Goal: Complete application form

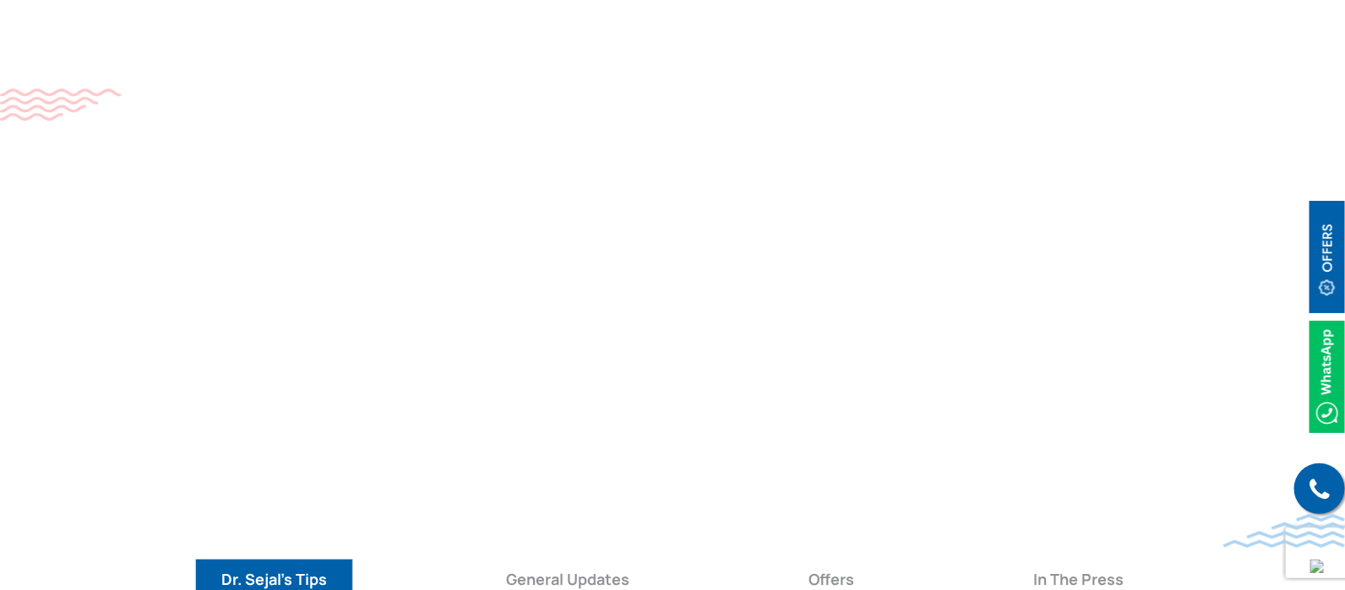
scroll to position [6879, 0]
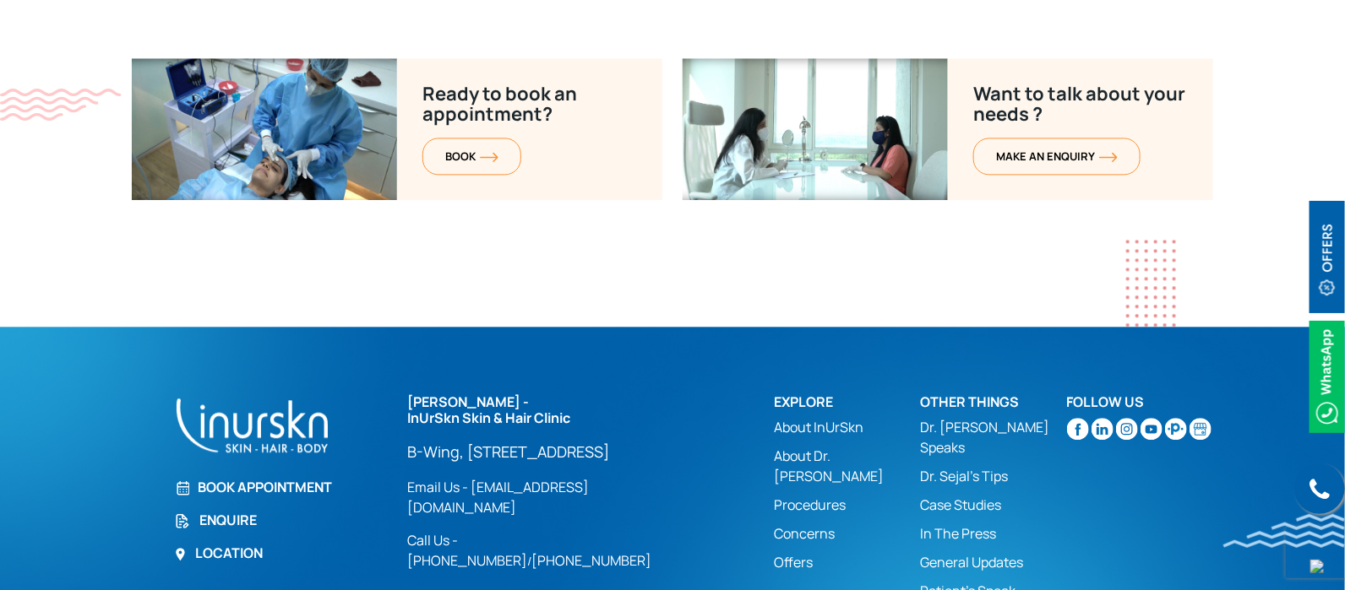
click at [207, 510] on link "Enquire" at bounding box center [280, 520] width 213 height 20
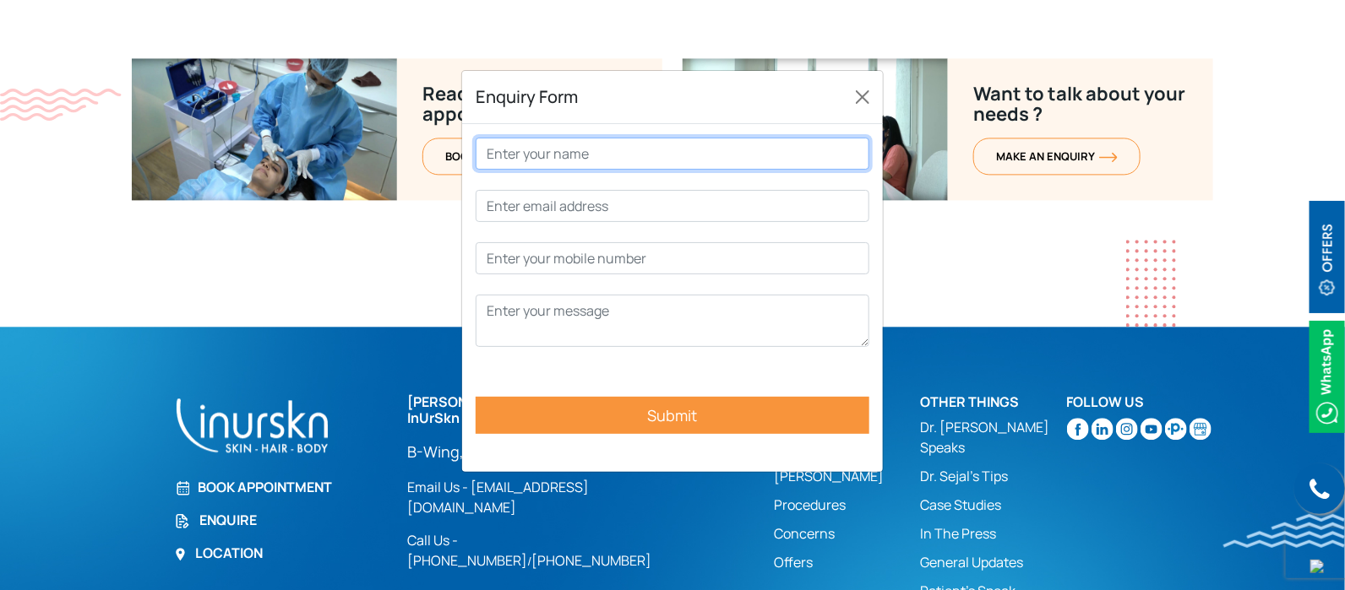
click at [616, 149] on input "Contact form" at bounding box center [673, 154] width 394 height 32
type input "Vidhi"
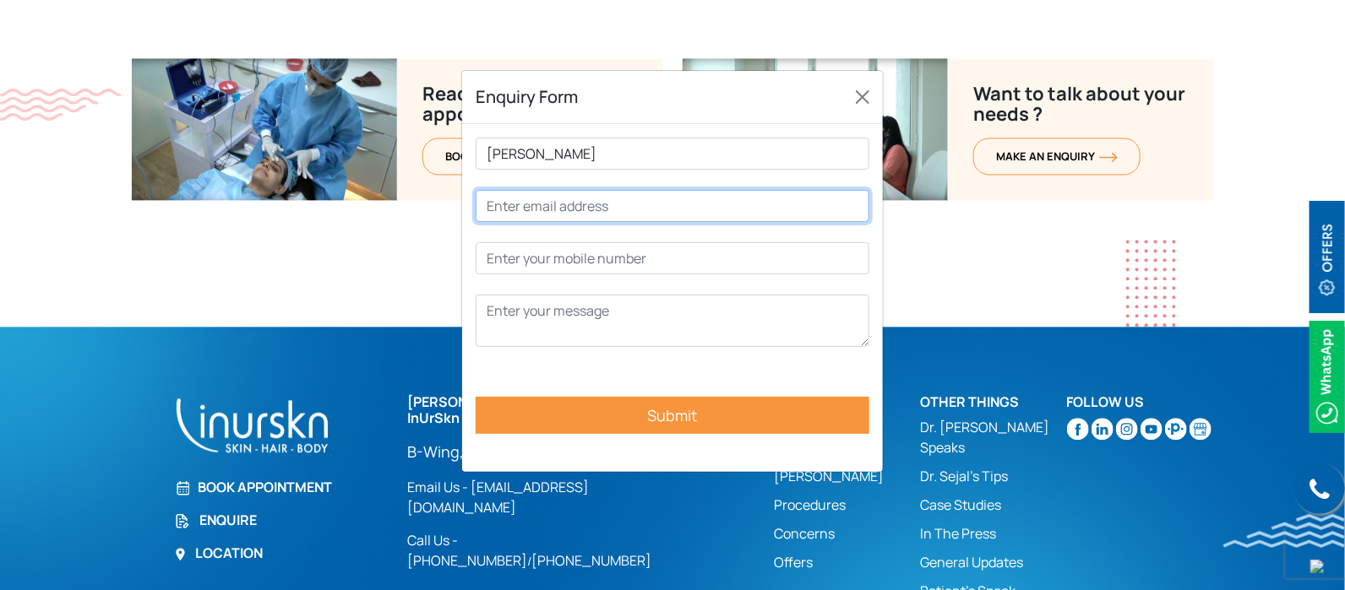
click at [622, 192] on input "Contact form" at bounding box center [673, 206] width 394 height 32
type input "vidhi@connectwell.com"
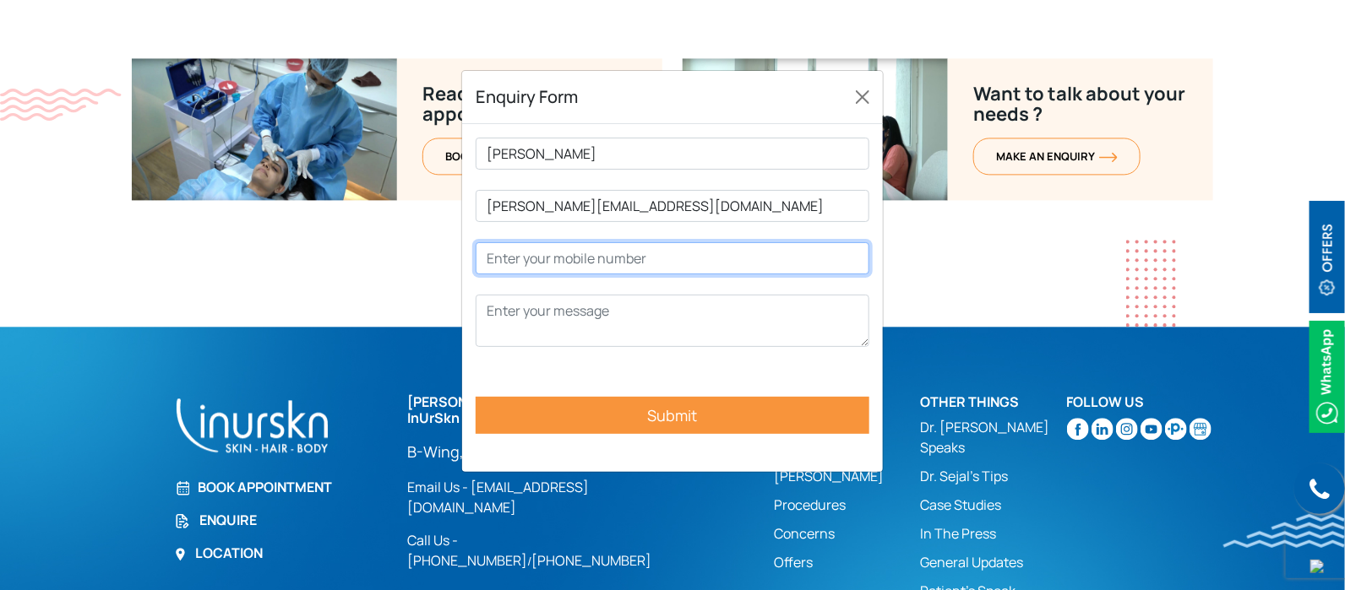
click at [628, 253] on input "Contact form" at bounding box center [673, 258] width 394 height 32
type input "1234567891"
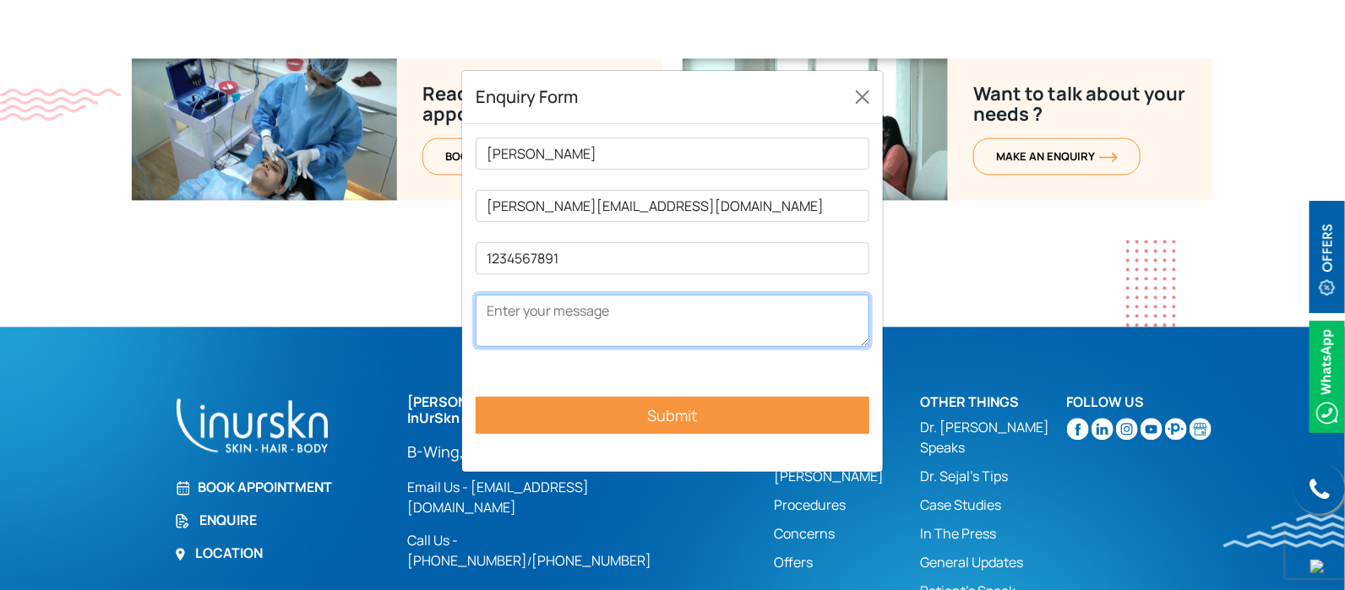
click at [622, 305] on textarea "Contact form" at bounding box center [673, 321] width 394 height 52
type textarea "TEST"
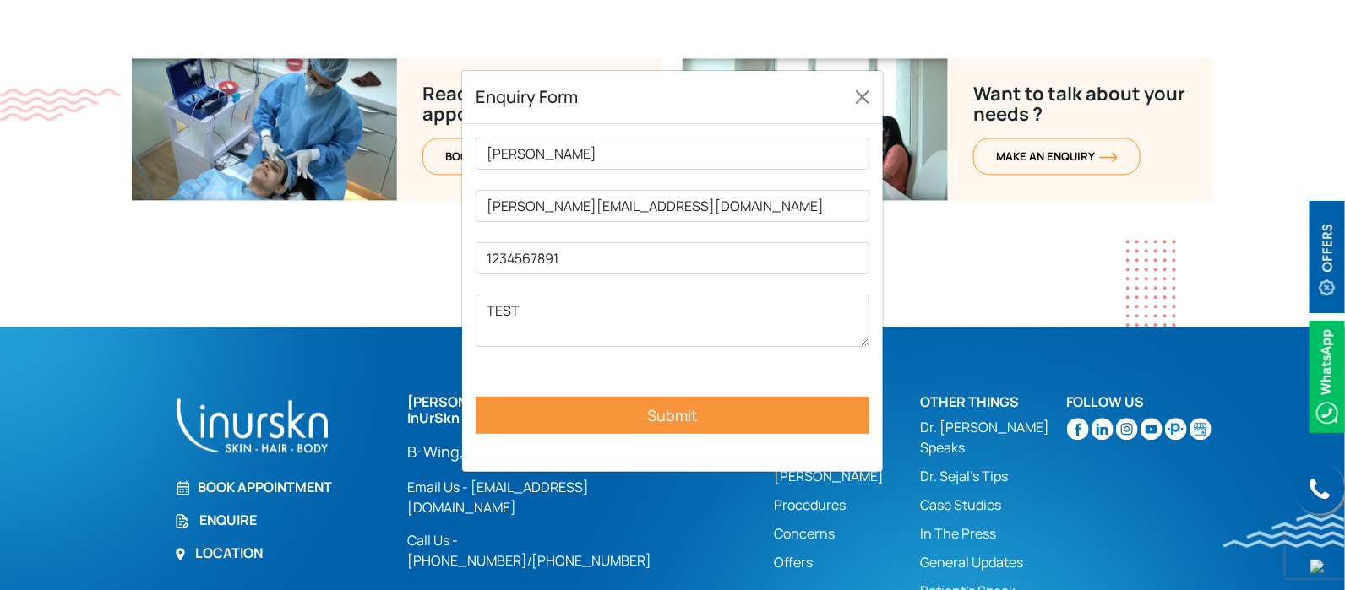
click at [633, 415] on input "Submit" at bounding box center [673, 415] width 394 height 37
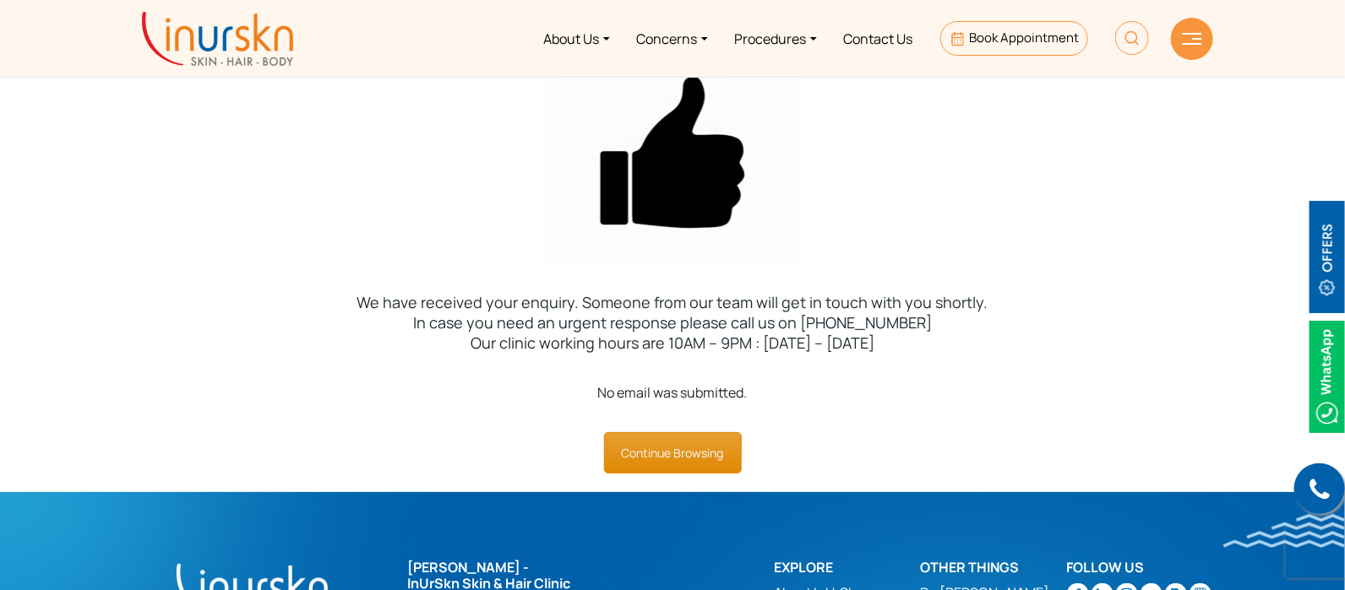
click at [704, 451] on link "Continue Browsing" at bounding box center [673, 452] width 138 height 41
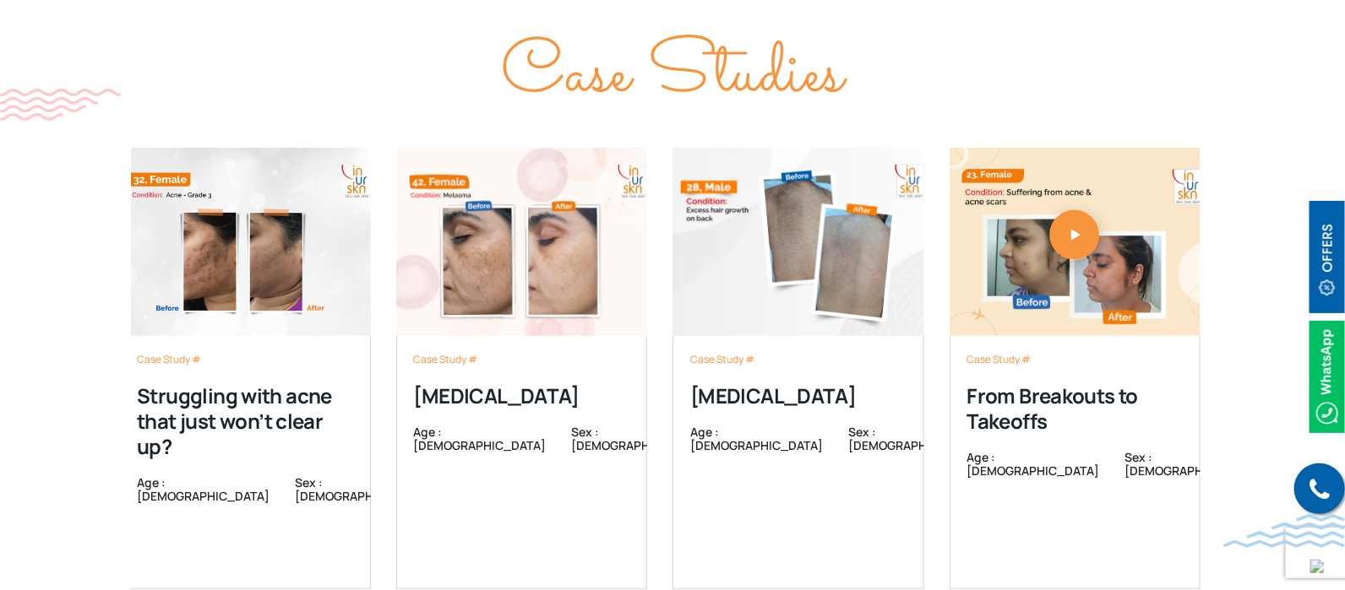
scroll to position [6879, 0]
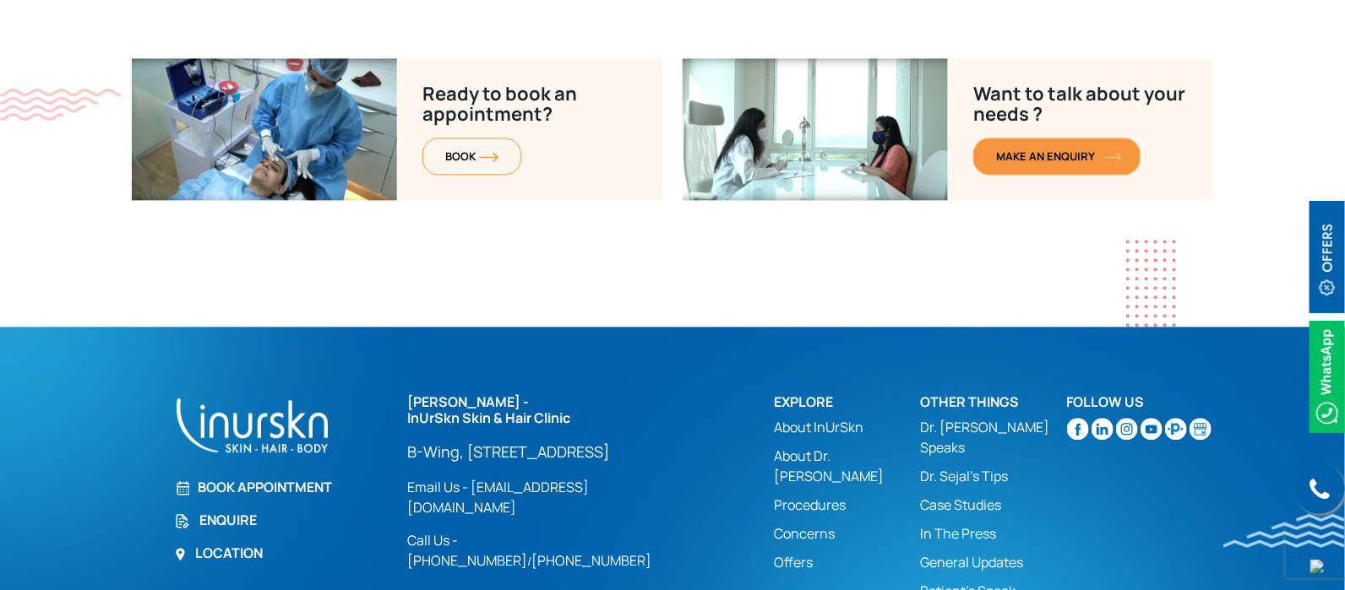
click at [1056, 138] on link "MAKE AN enquiry" at bounding box center [1056, 156] width 167 height 37
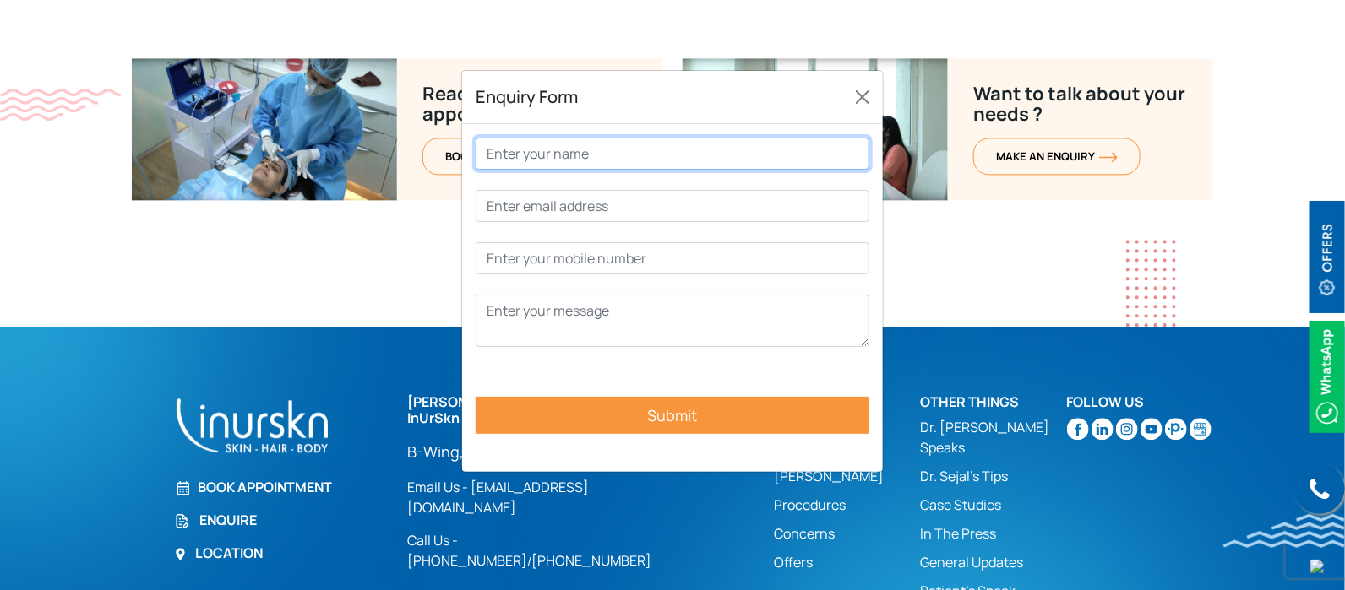
click at [639, 152] on input "Contact form" at bounding box center [673, 154] width 394 height 32
type input "[PERSON_NAME]"
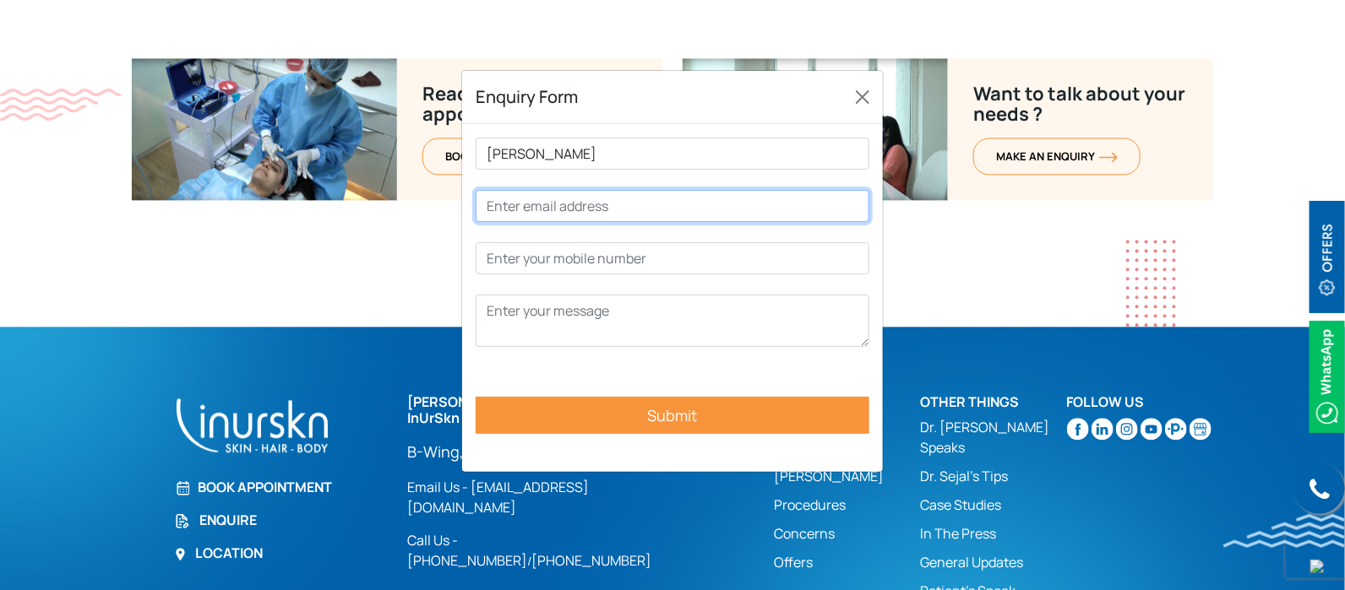
click at [635, 214] on input "Contact form" at bounding box center [673, 206] width 394 height 32
type input "[PERSON_NAME][EMAIL_ADDRESS][DOMAIN_NAME]"
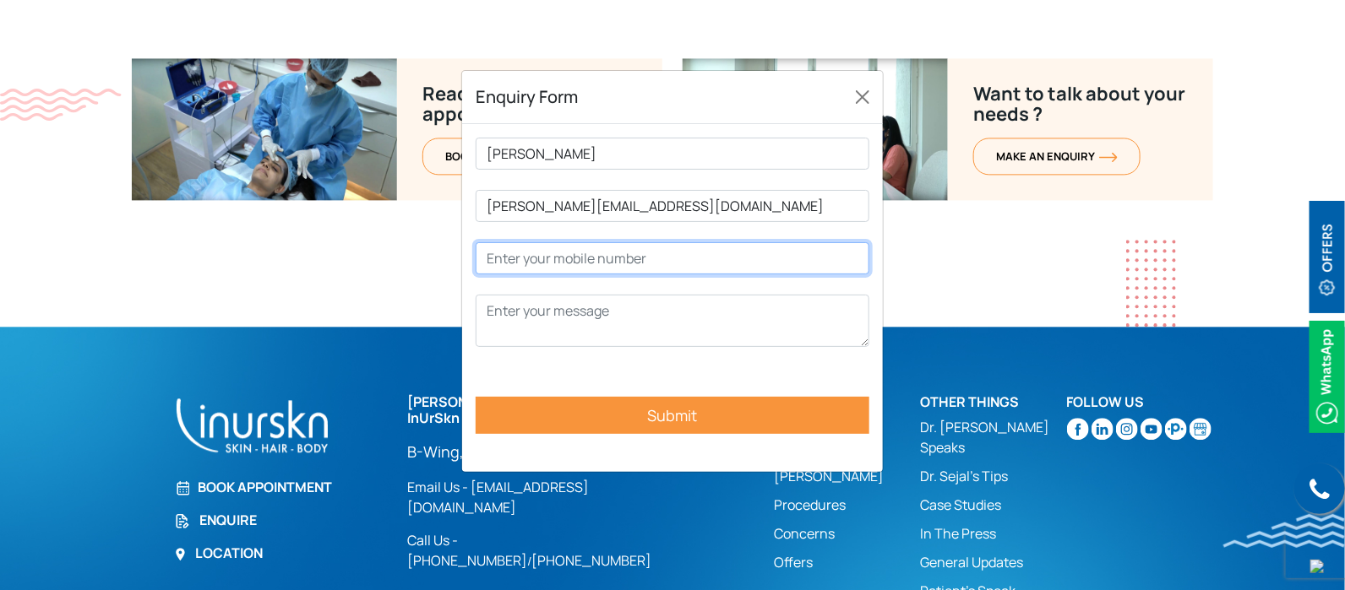
click at [619, 264] on input "Contact form" at bounding box center [673, 258] width 394 height 32
type input "1234567891"
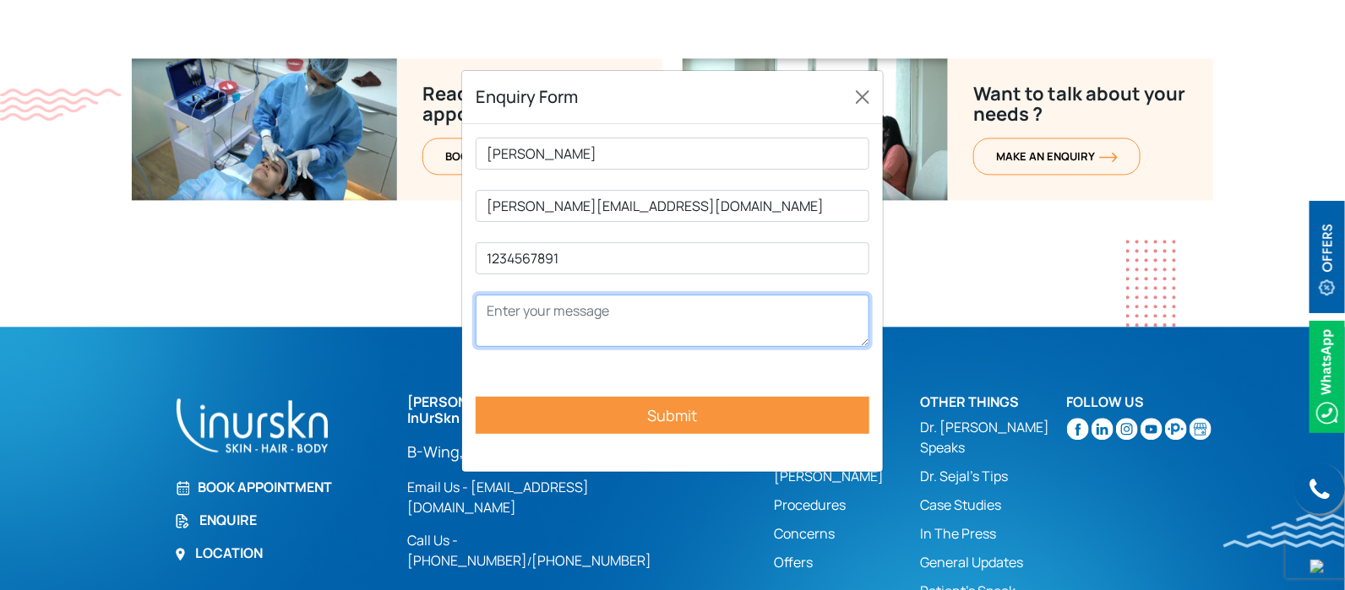
click at [629, 307] on textarea "Contact form" at bounding box center [673, 321] width 394 height 52
type textarea "TEST"
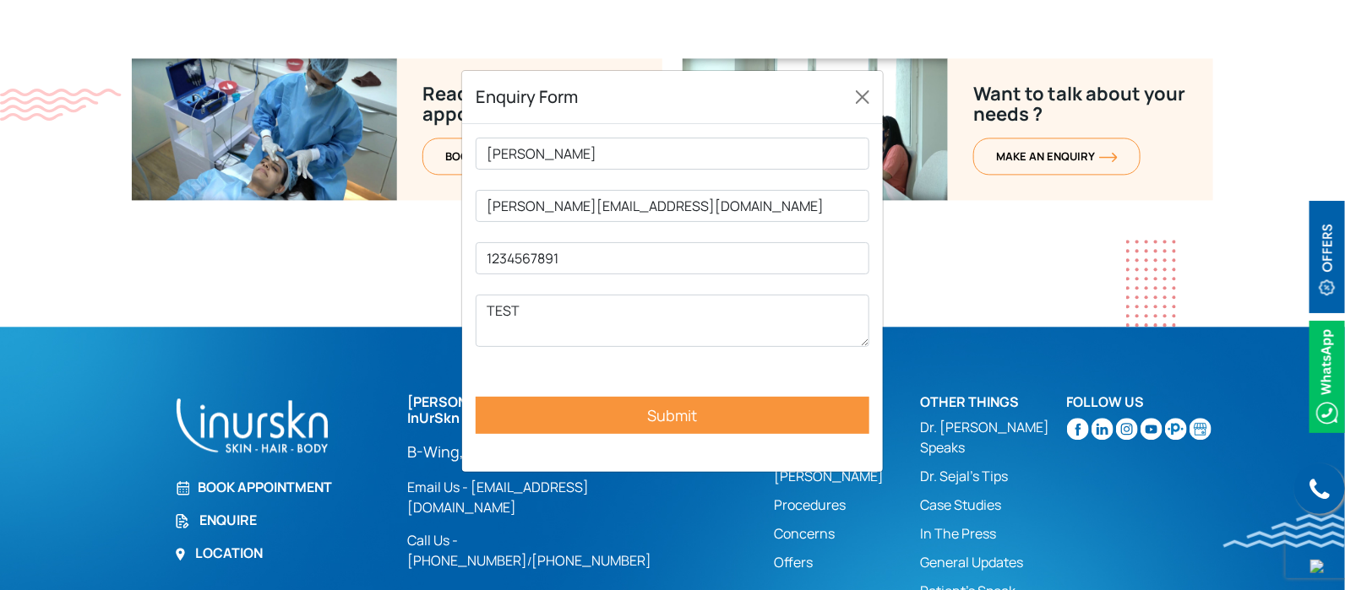
click at [669, 413] on input "Submit" at bounding box center [673, 415] width 394 height 37
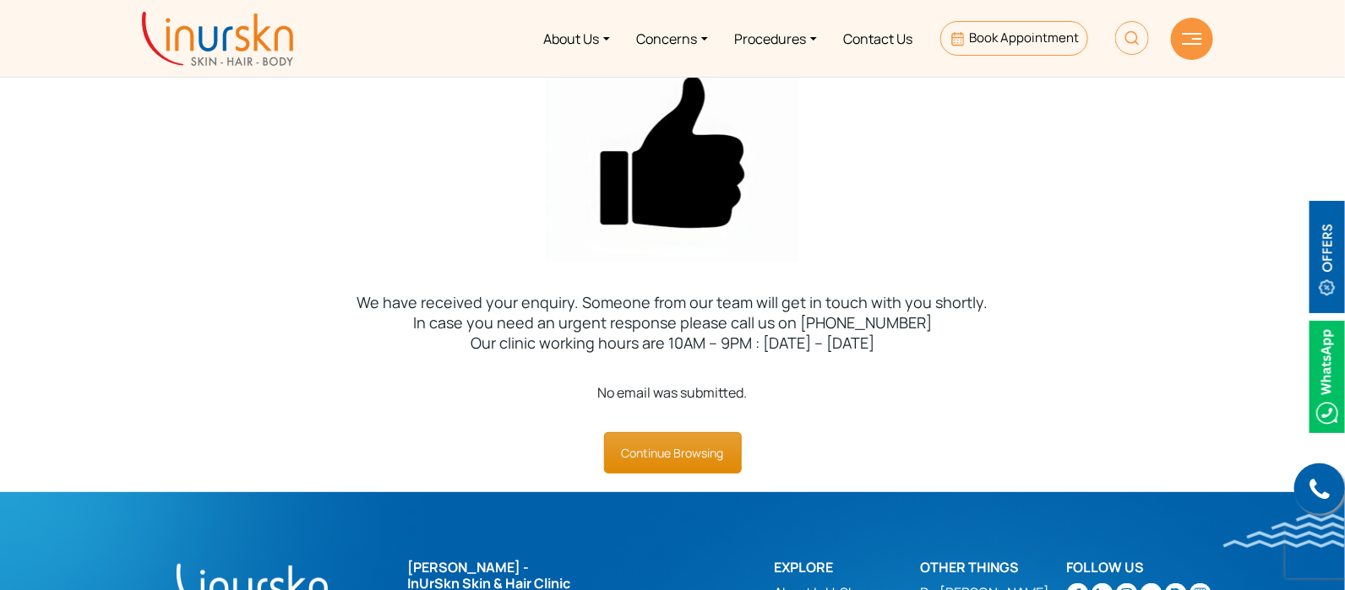
click at [683, 442] on link "Continue Browsing" at bounding box center [673, 452] width 138 height 41
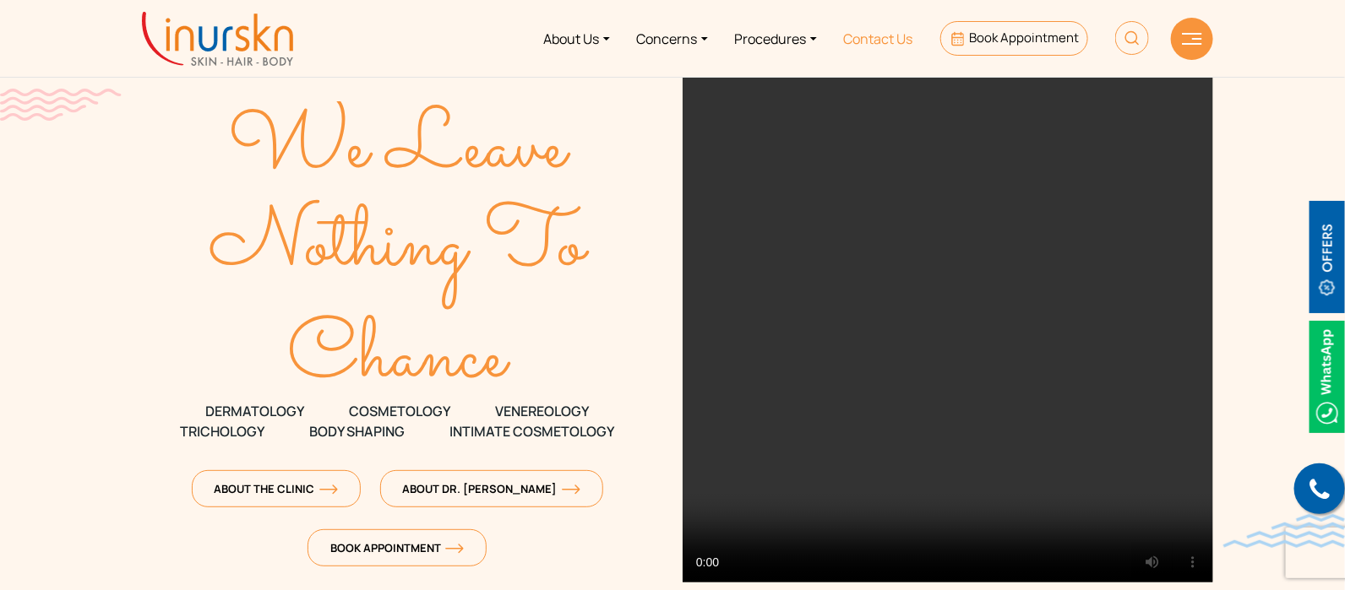
click at [897, 37] on link "Contact Us" at bounding box center [878, 38] width 96 height 63
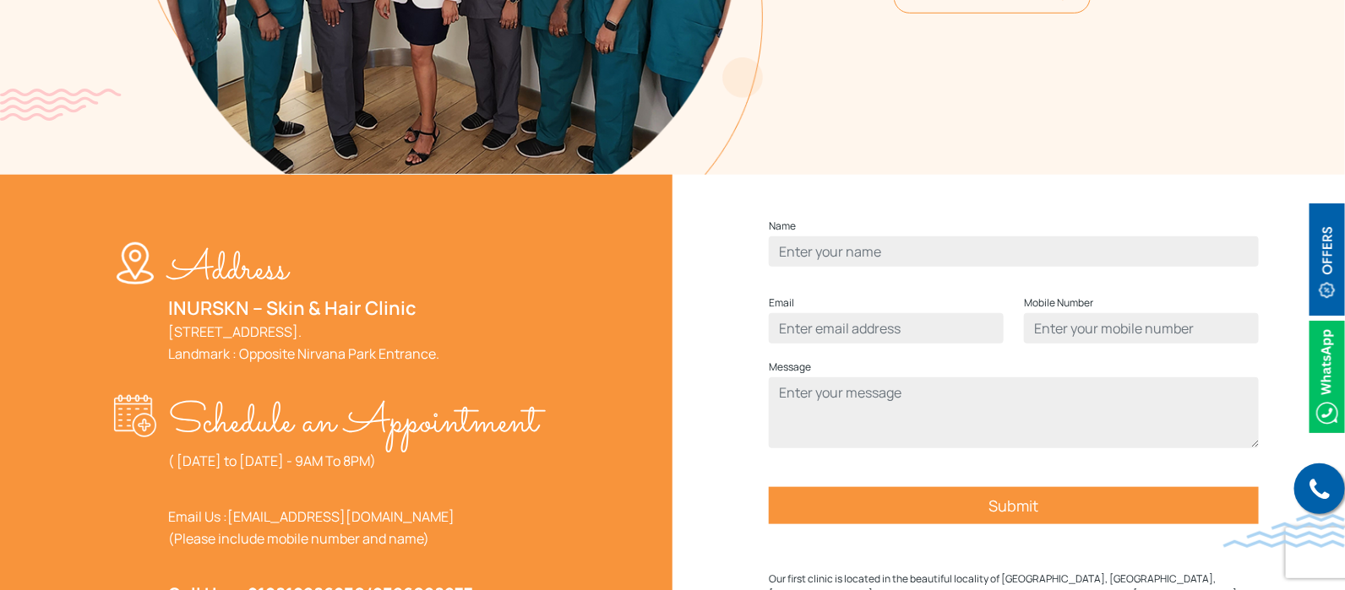
scroll to position [633, 0]
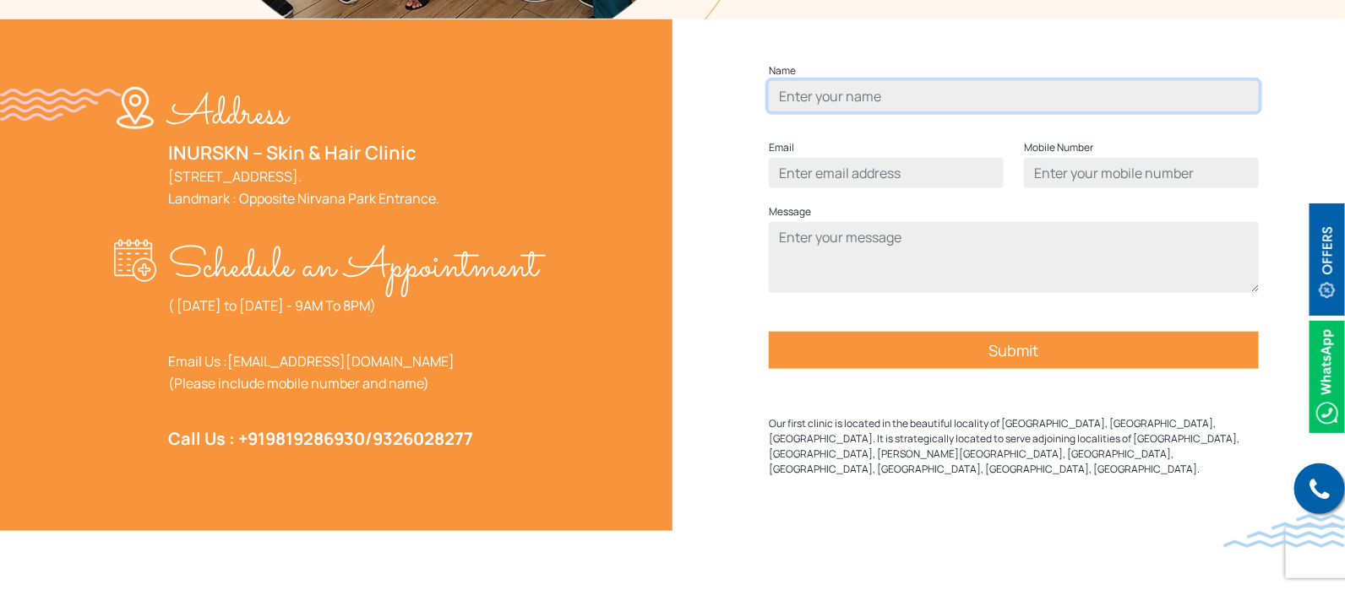
click at [900, 94] on input "Contact form" at bounding box center [1014, 96] width 490 height 30
type input "[PERSON_NAME]"
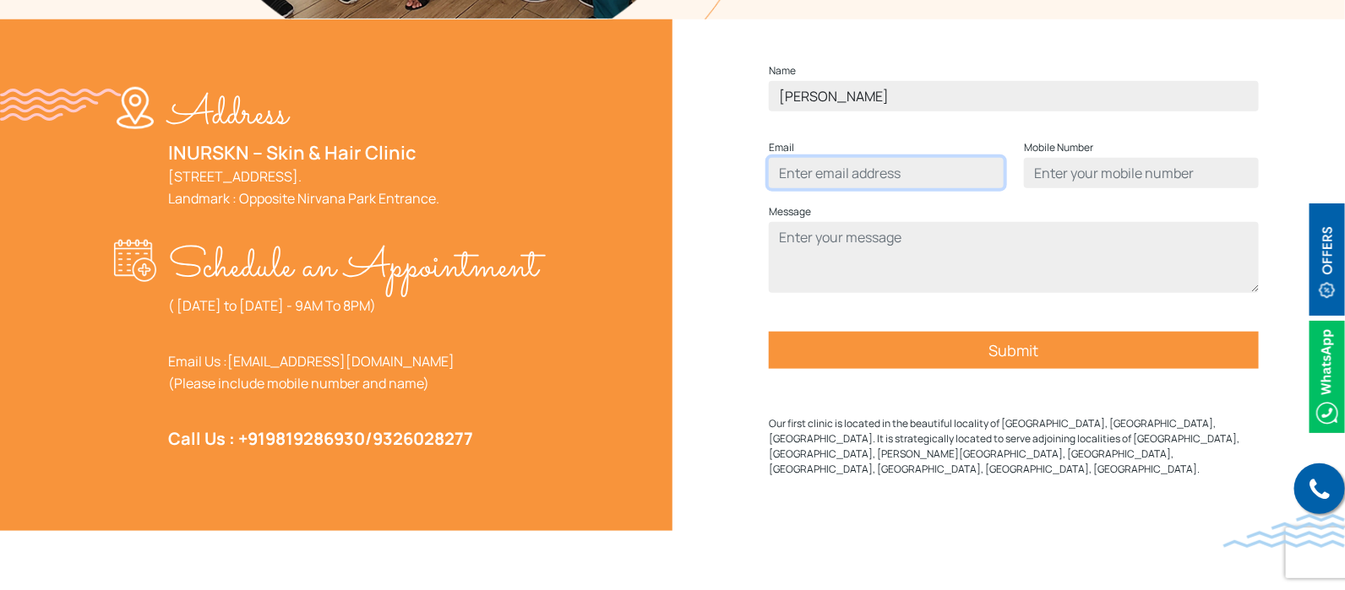
click at [923, 167] on input "Contact form" at bounding box center [886, 173] width 235 height 30
type input "[PERSON_NAME][EMAIL_ADDRESS][DOMAIN_NAME]"
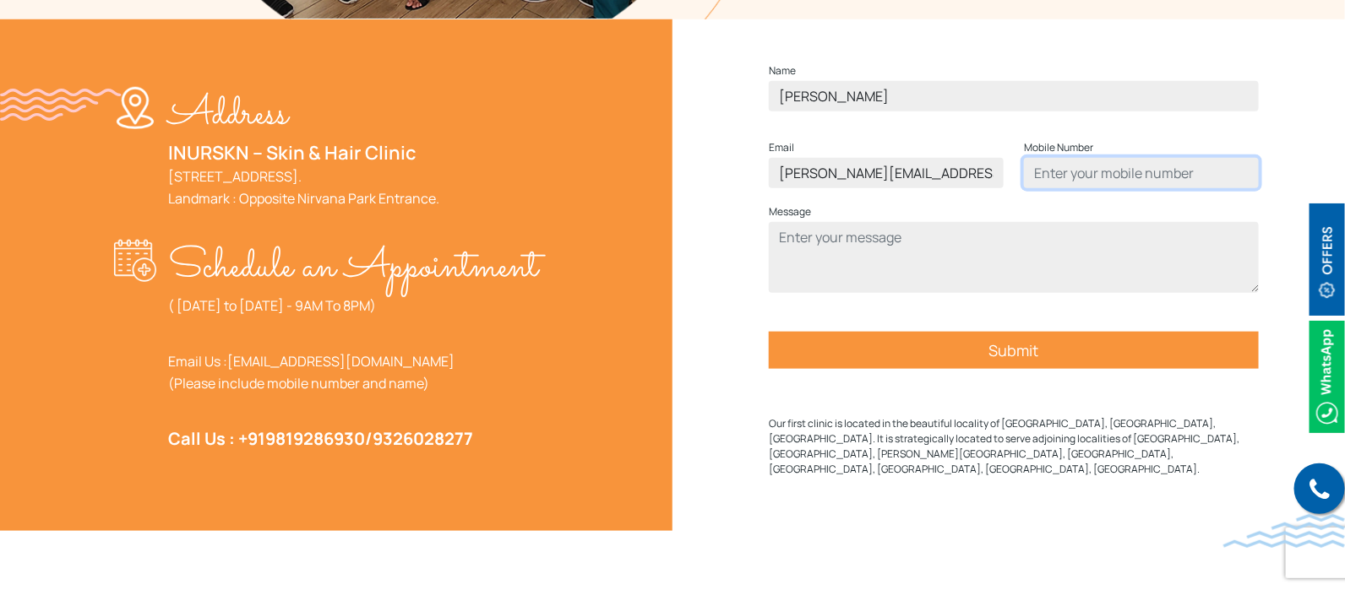
click at [1119, 171] on input "Contact form" at bounding box center [1141, 173] width 235 height 30
type input "1234567882"
click at [954, 302] on form "Name Vidhi Email vidhi@connectwell.com Mobile Number 1234567882 Message Submit" at bounding box center [1014, 232] width 490 height 342
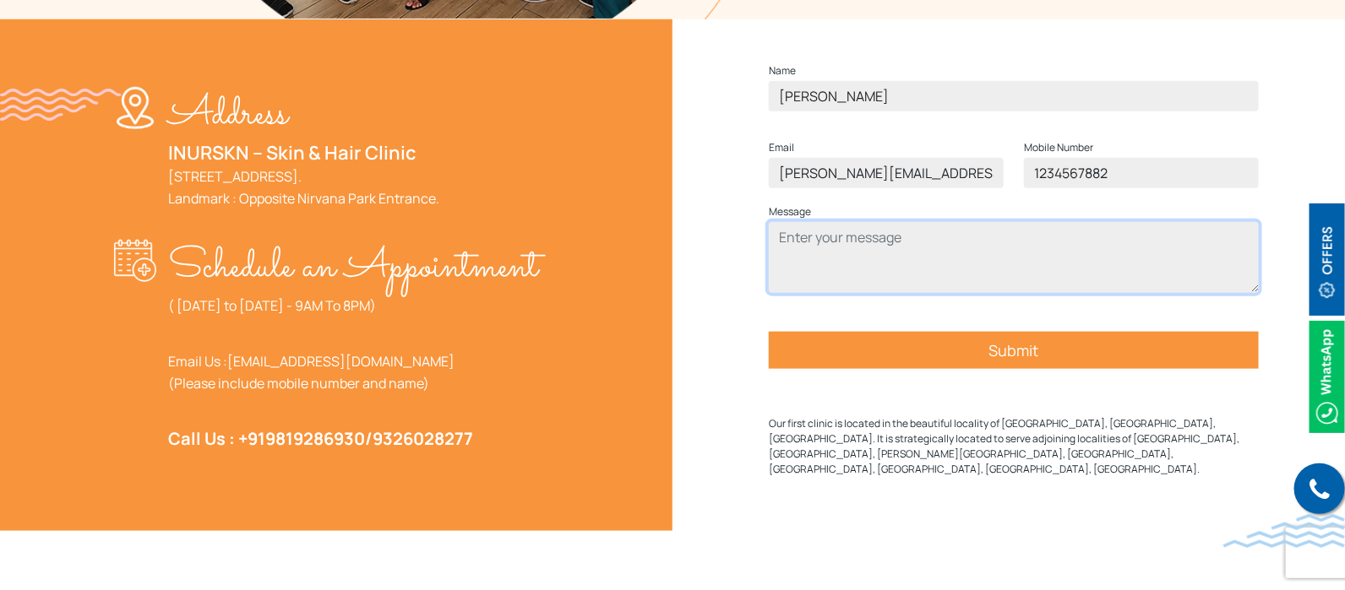
click at [976, 250] on textarea "Contact form" at bounding box center [1014, 257] width 490 height 71
type textarea "TEST"
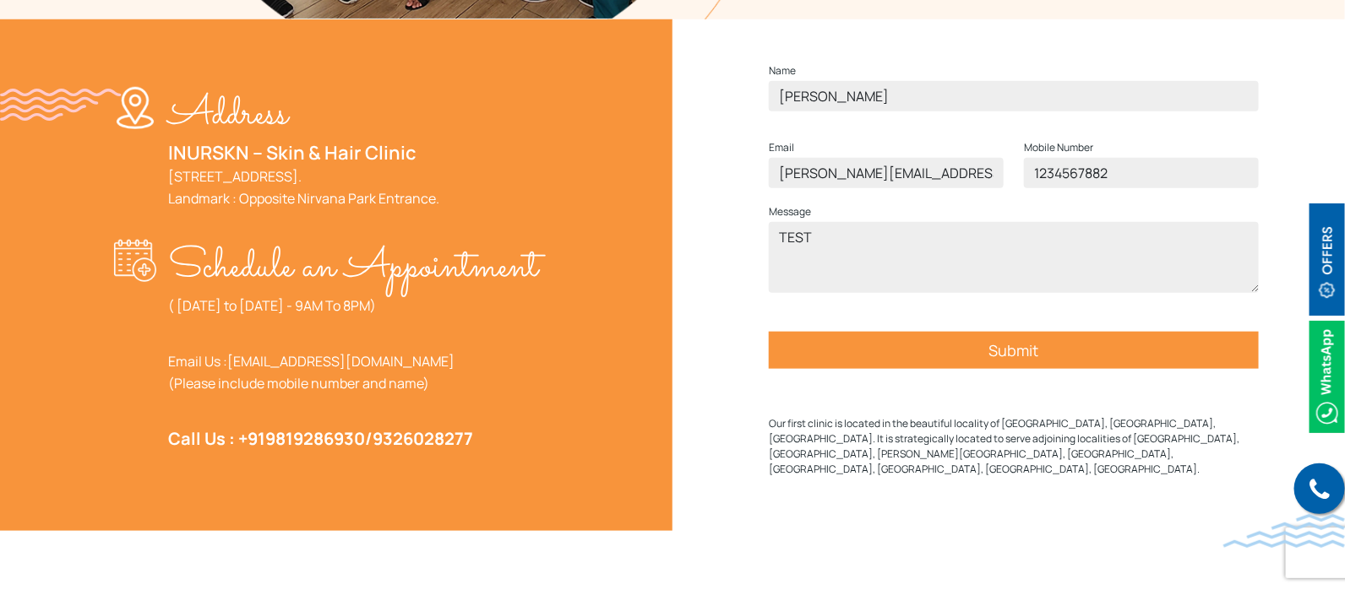
click at [1019, 338] on input "Submit" at bounding box center [1014, 350] width 490 height 37
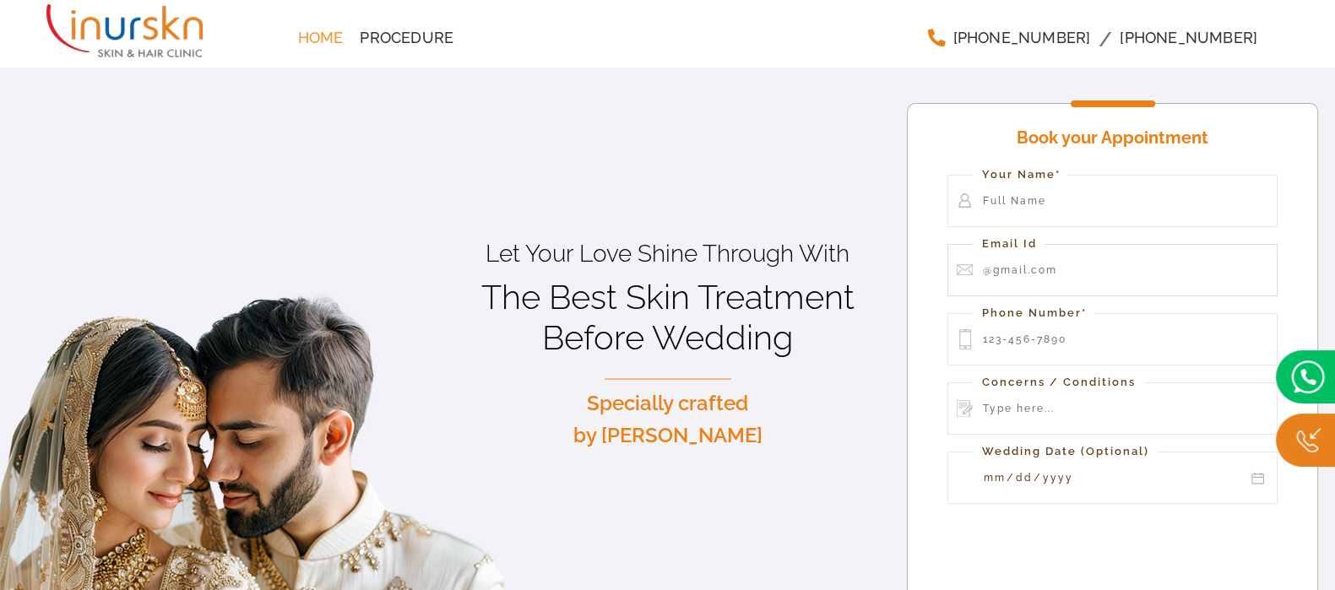
click at [1074, 246] on input "Contact form" at bounding box center [1112, 270] width 329 height 52
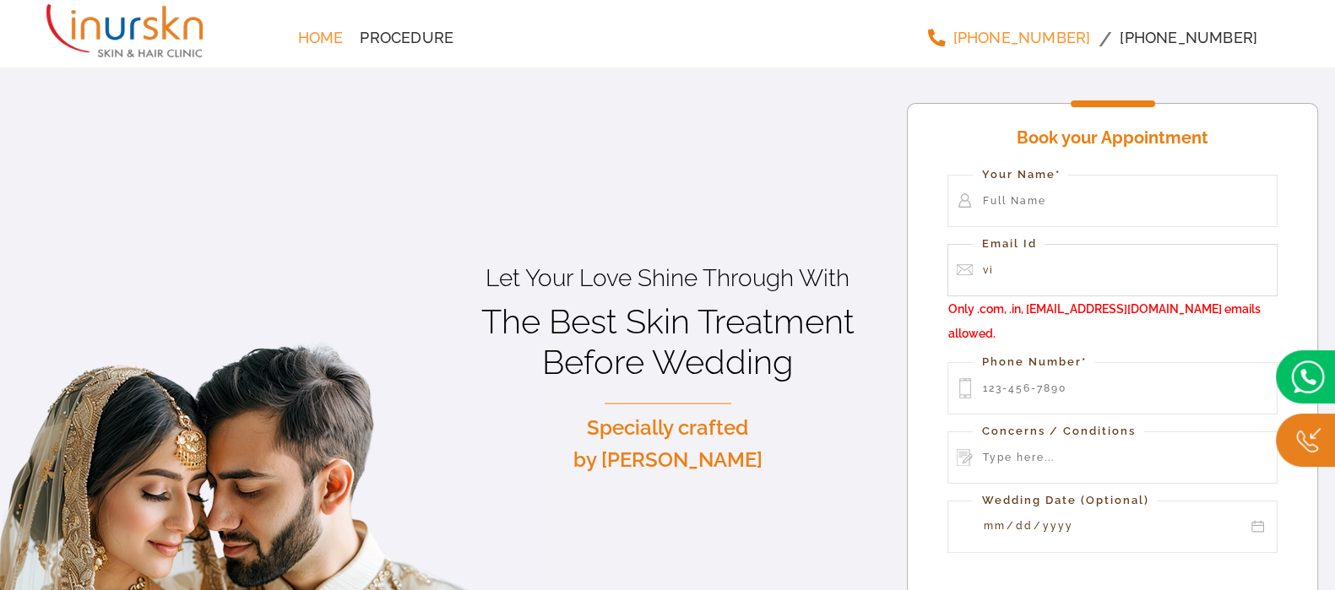
type input "vi"
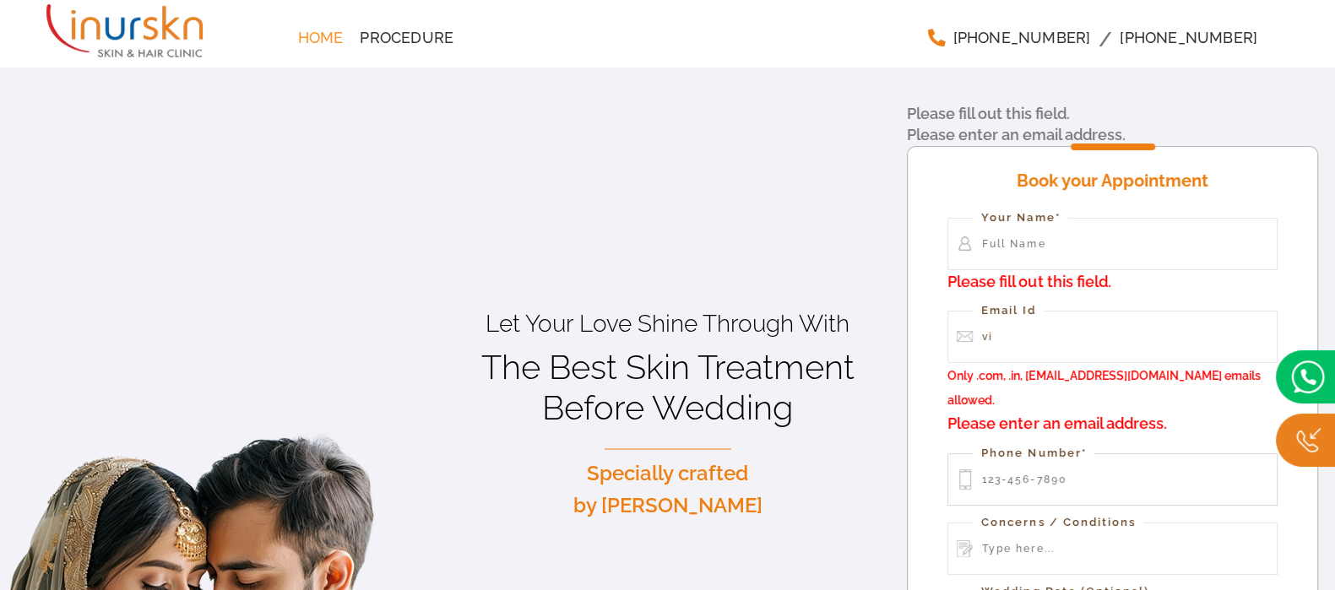
click at [1039, 454] on input "Contact form" at bounding box center [1112, 480] width 329 height 52
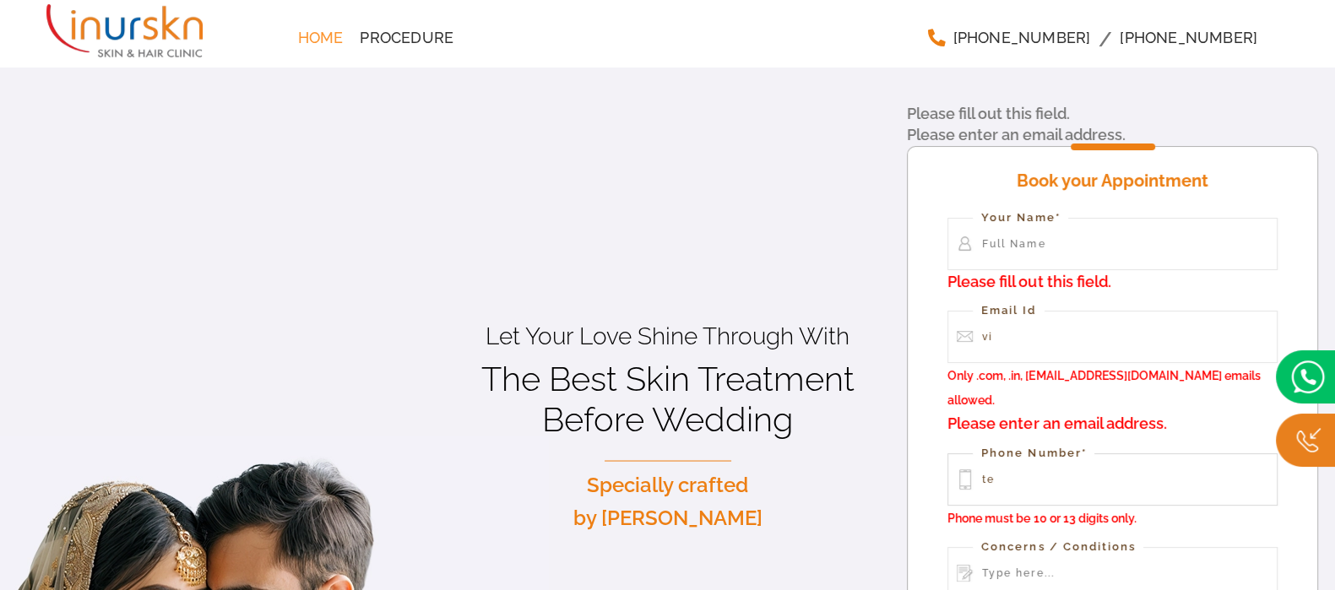
type input "t"
click at [1070, 218] on input "Contact form" at bounding box center [1112, 244] width 329 height 52
type input "Vidhi"
click at [1069, 311] on p "Email Id vi Only .com, .in, and @gmail.com emails allowed. Please enter an emai…" at bounding box center [1112, 373] width 329 height 125
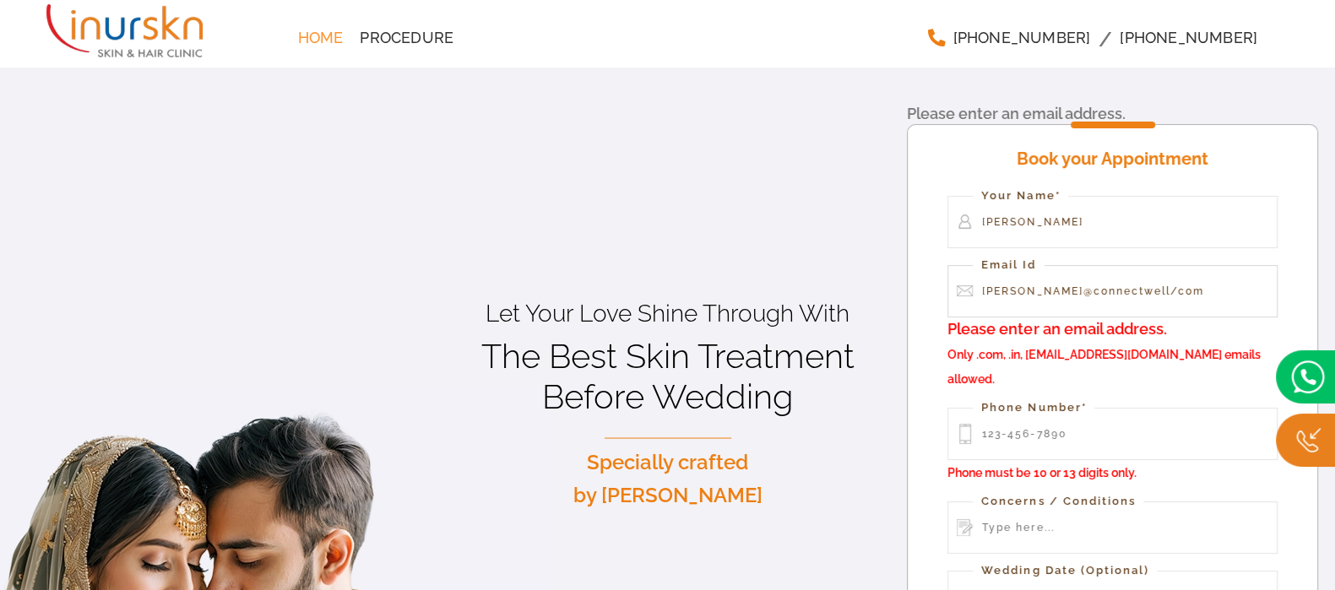
type input "vidhi@connectwell/com"
click at [1064, 408] on input "Contact form" at bounding box center [1112, 434] width 329 height 52
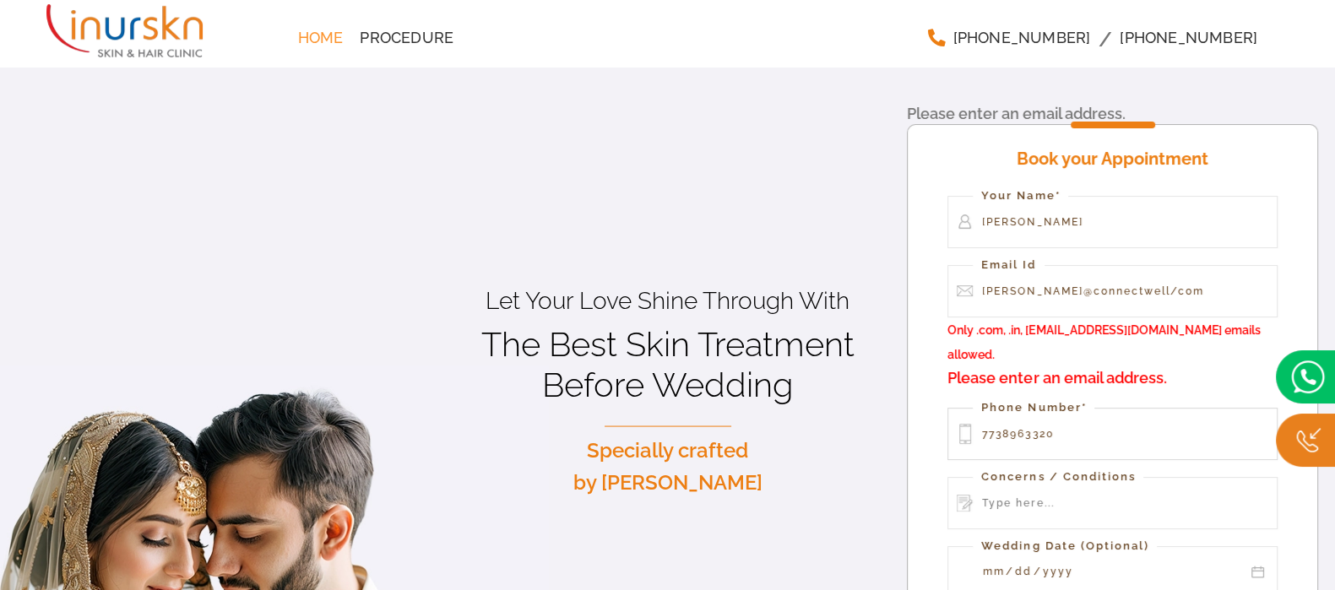
type input "7738963320"
click at [1093, 477] on input "Contact form" at bounding box center [1112, 503] width 329 height 52
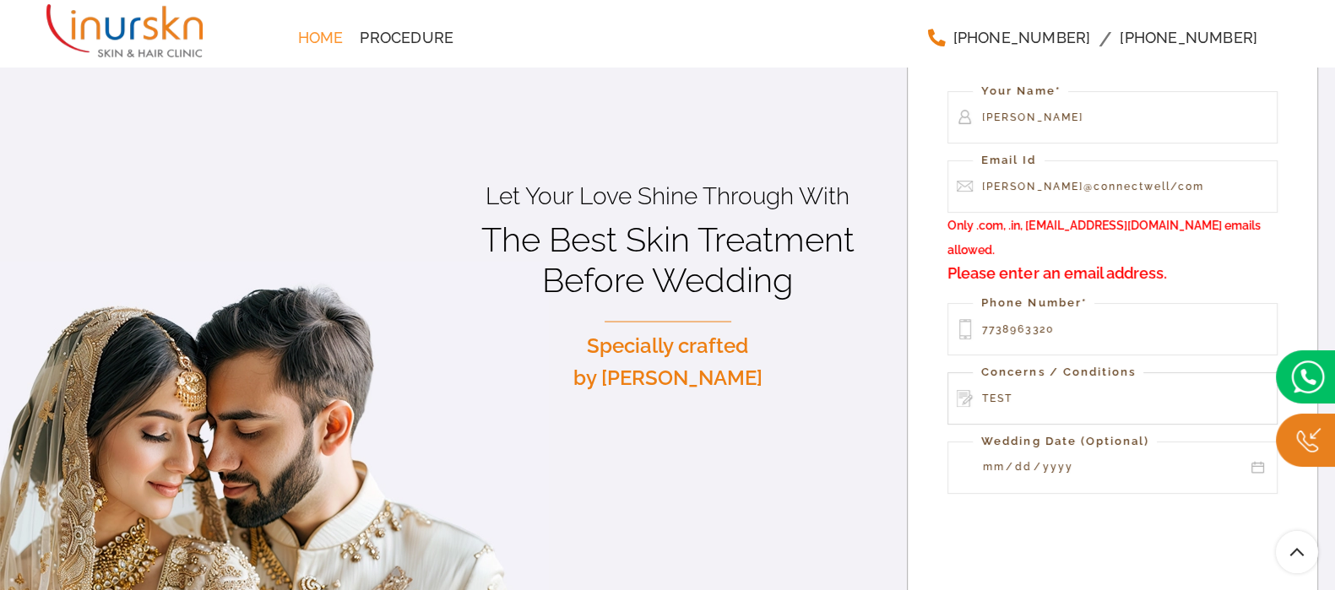
type input "TEST"
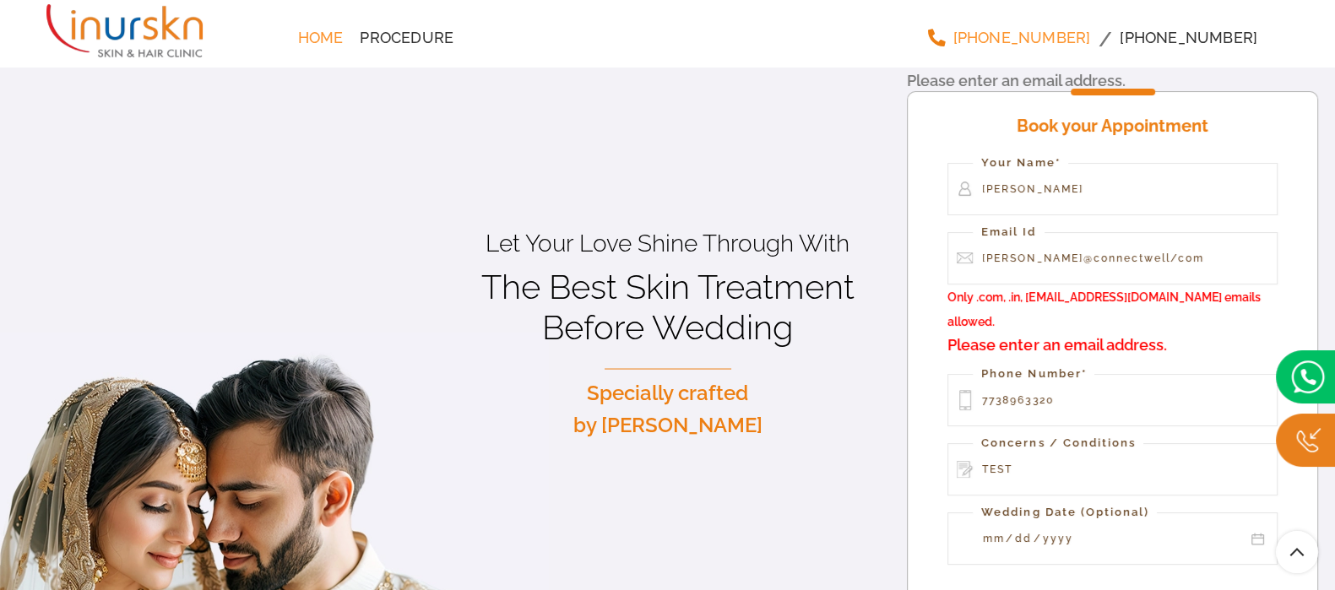
scroll to position [129, 0]
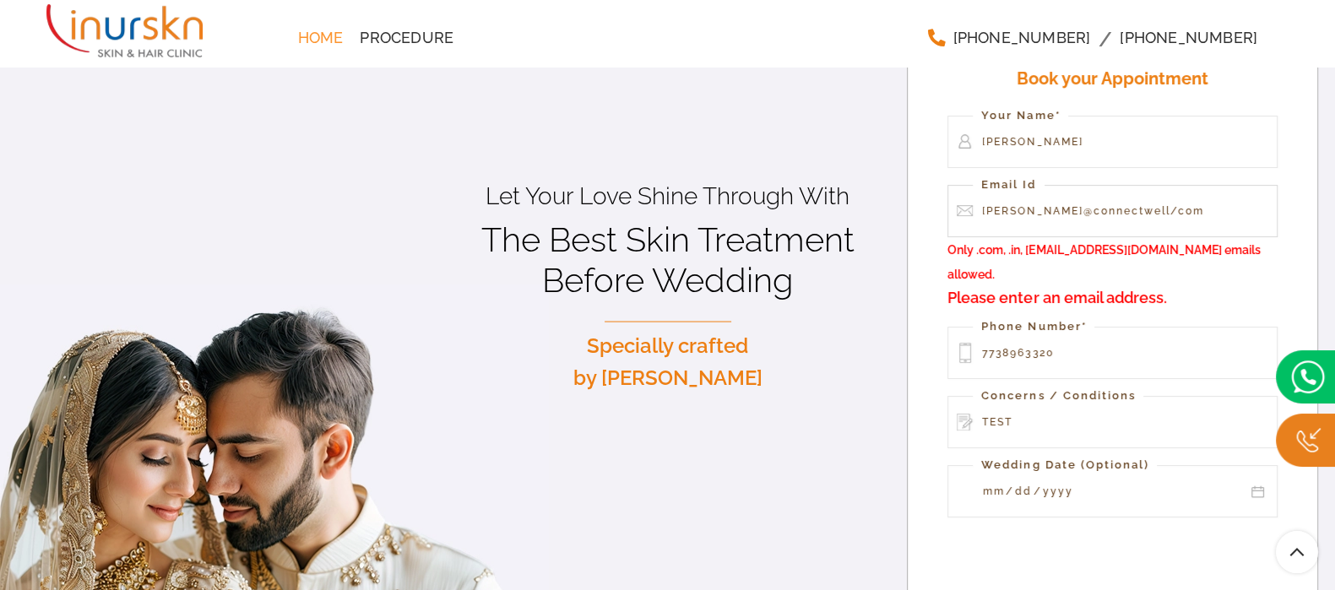
click at [1106, 185] on input "vidhi@connectwell/com" at bounding box center [1112, 211] width 329 height 52
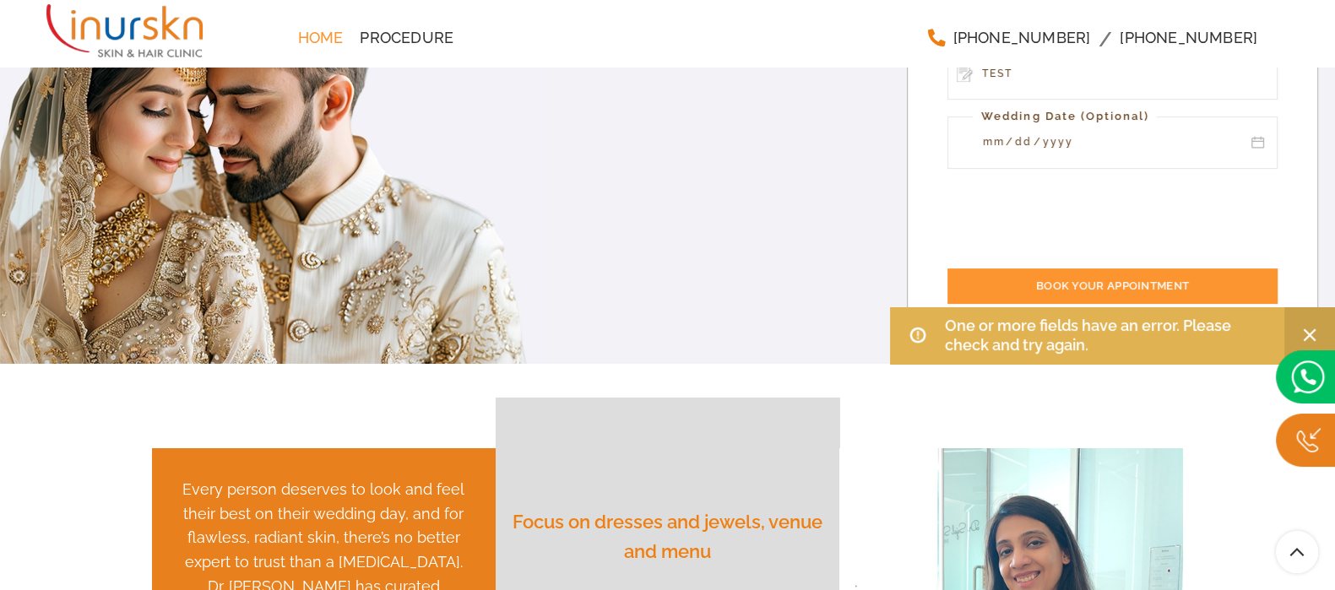
scroll to position [434, 0]
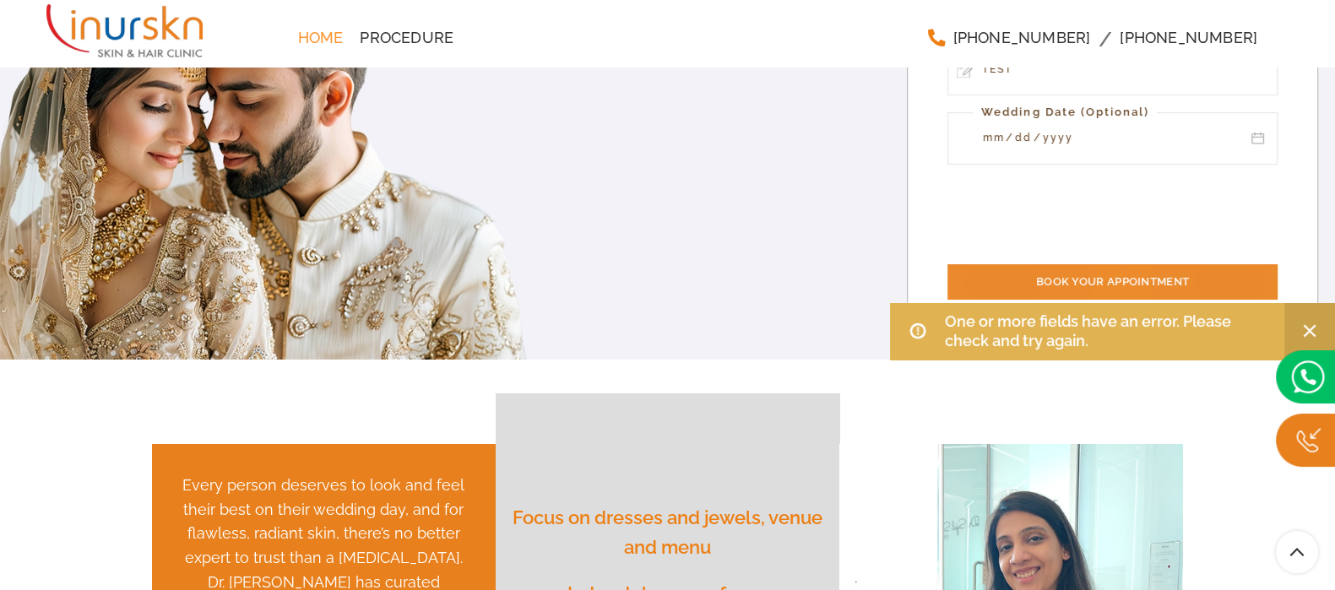
type input "vidhi@connectwell.com"
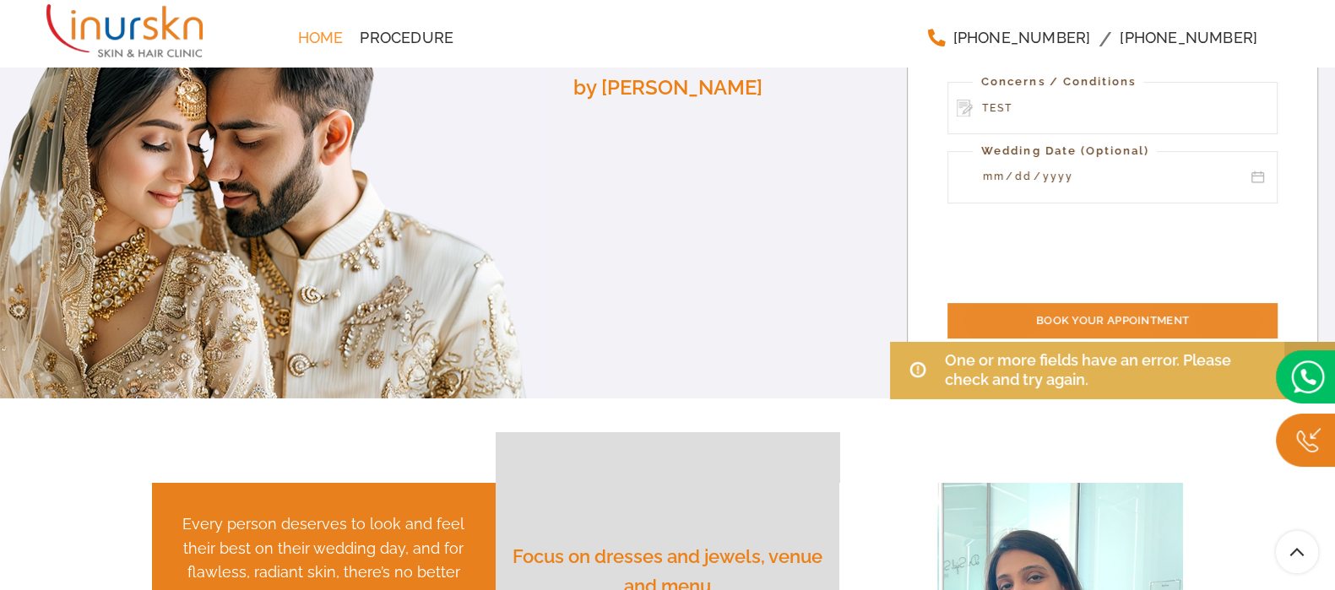
click at [1103, 303] on input "Book your Appointment" at bounding box center [1112, 320] width 329 height 35
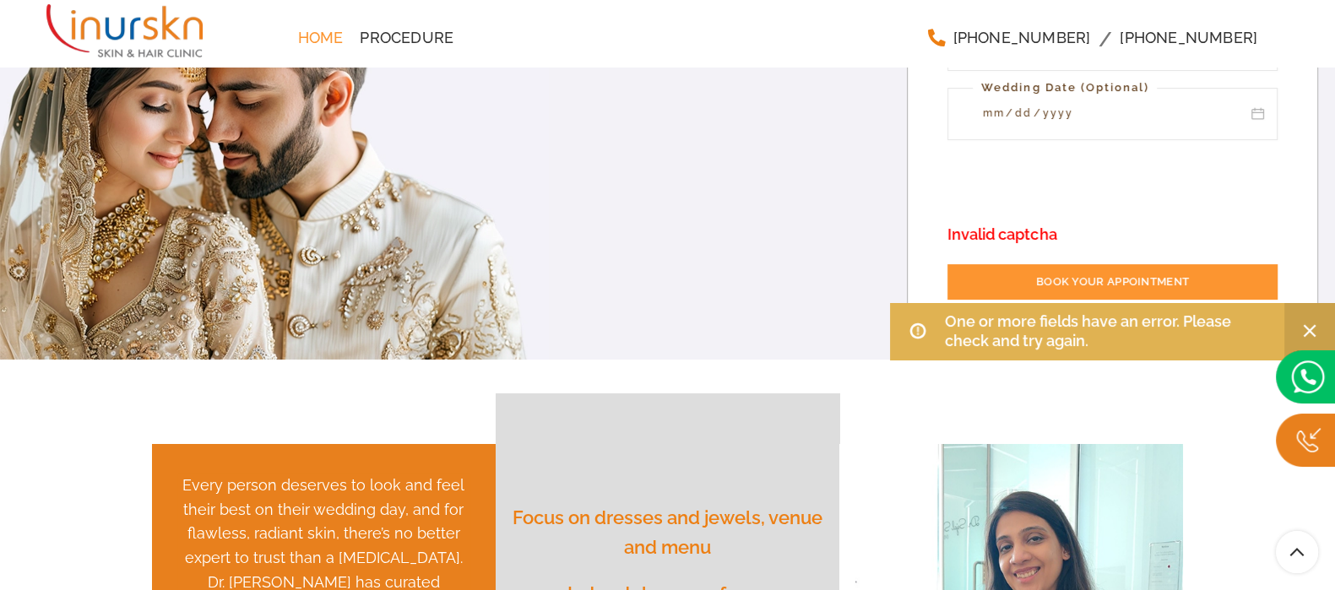
scroll to position [223, 0]
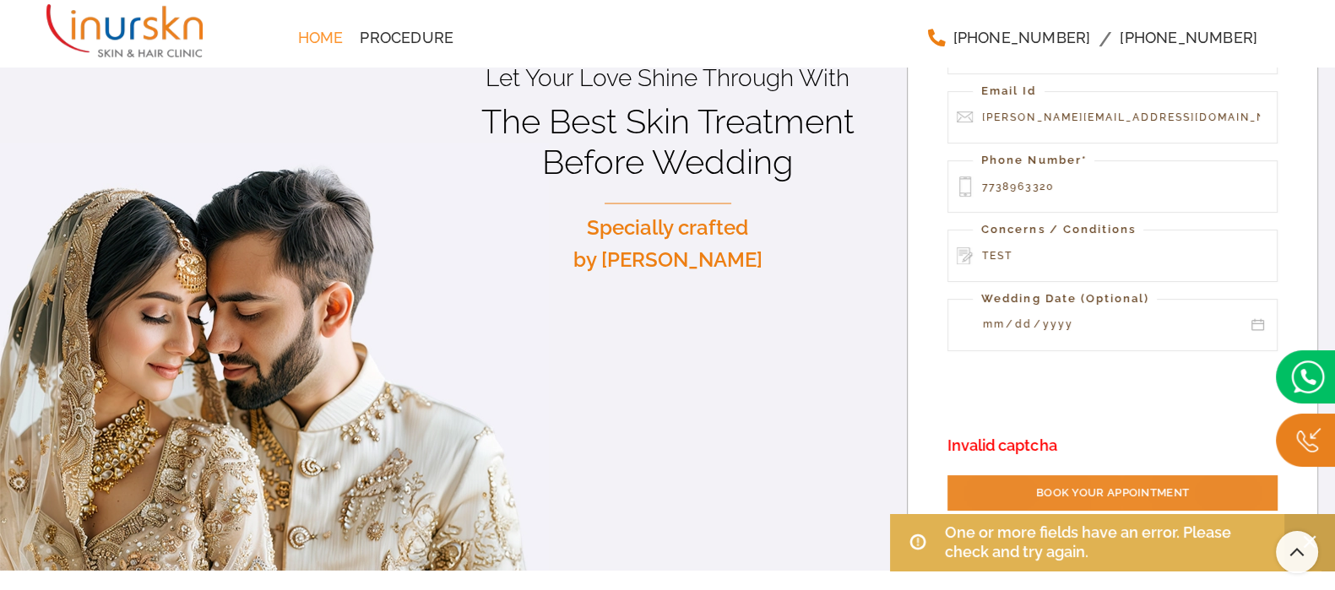
click at [1102, 476] on input "Book your Appointment" at bounding box center [1112, 493] width 329 height 35
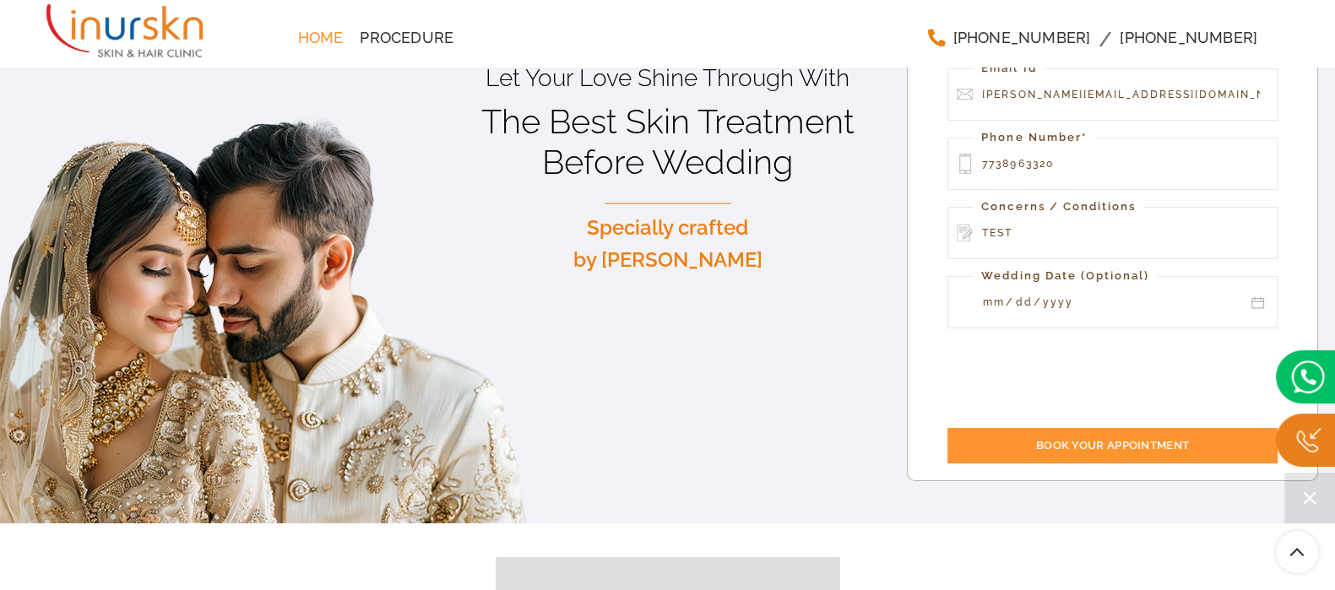
scroll to position [188, 0]
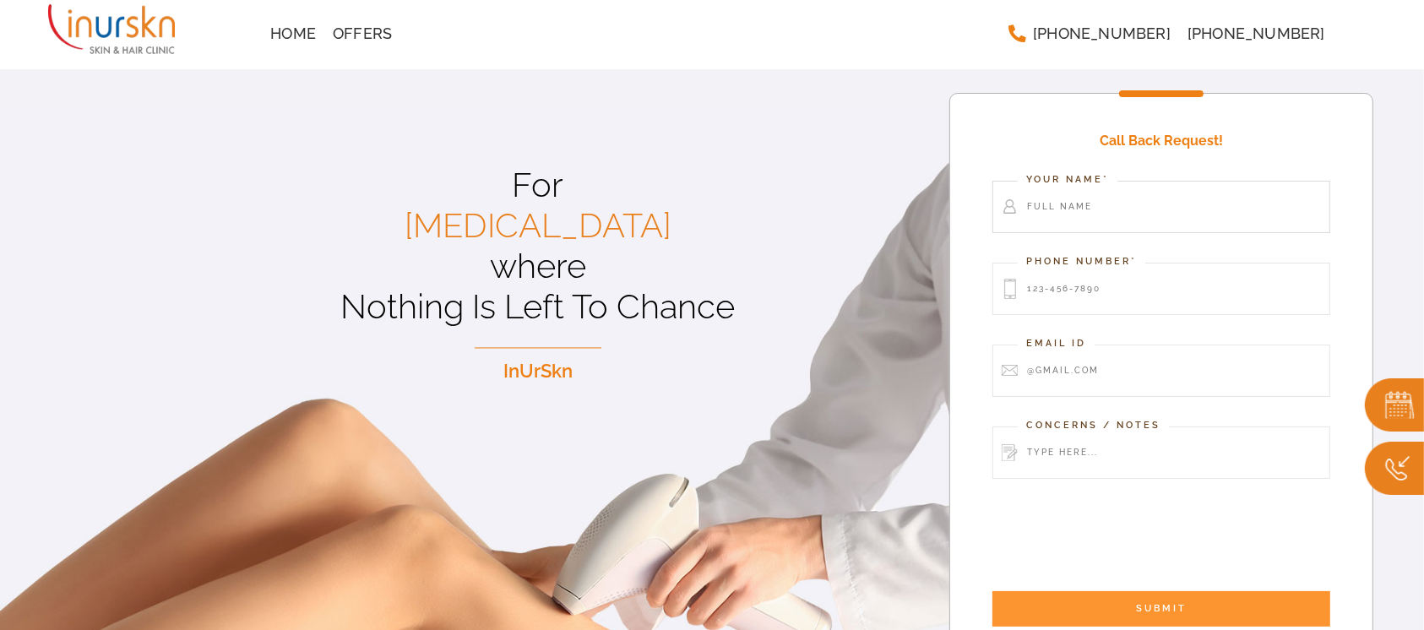
click at [1161, 204] on input "Contact form" at bounding box center [1161, 207] width 338 height 52
click at [1125, 205] on input "Contact form" at bounding box center [1161, 207] width 338 height 52
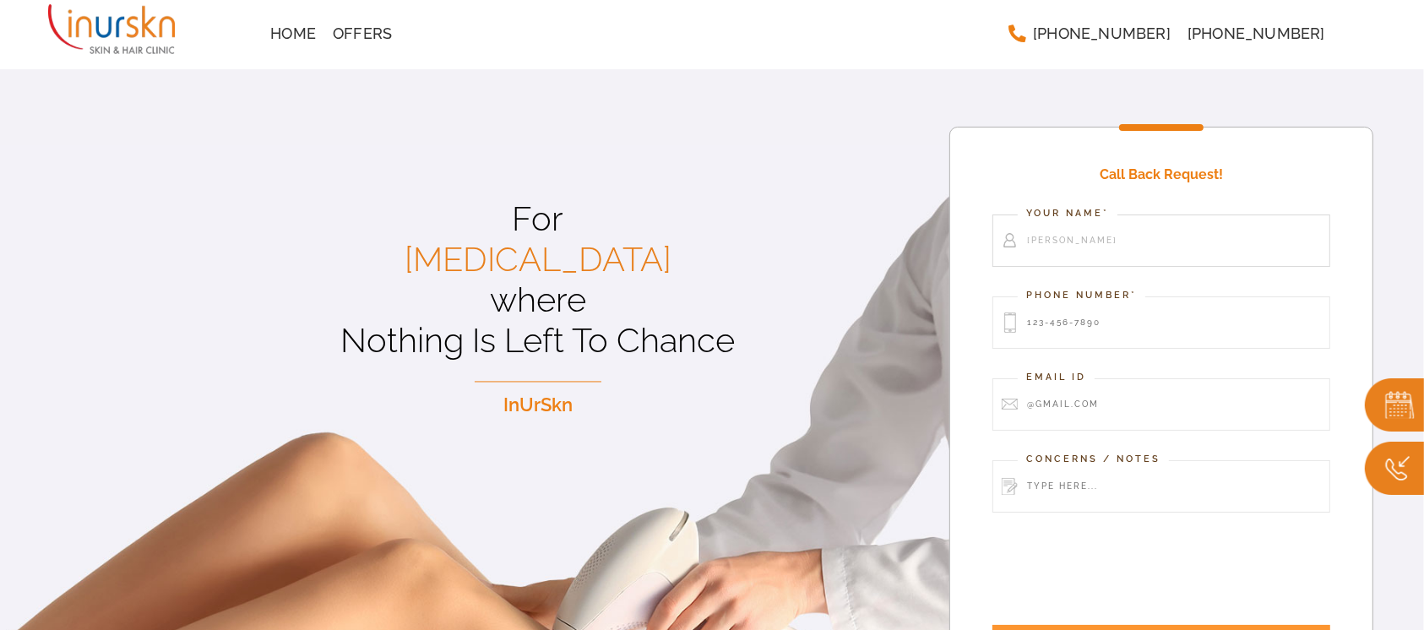
type input "[PERSON_NAME]"
click at [1119, 296] on input "Contact form" at bounding box center [1161, 322] width 338 height 52
type input "12345678971"
drag, startPoint x: 1119, startPoint y: 291, endPoint x: 878, endPoint y: 291, distance: 240.7
click at [878, 291] on div "For Laser Hair Removal where Nothing Is Left To Chance InUrSkn For Laser Hair R…" at bounding box center [712, 398] width 1424 height 728
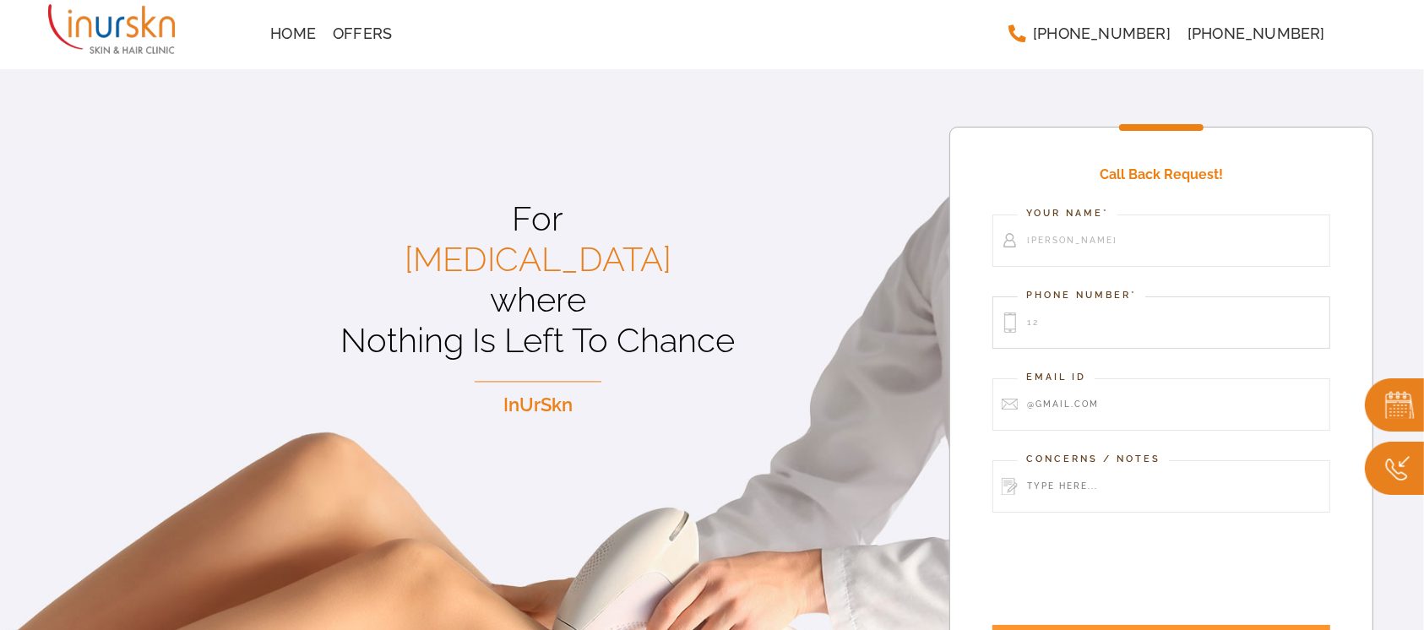
type input "1"
type input "7738963320"
click at [1054, 378] on input "Contact form" at bounding box center [1161, 404] width 338 height 52
type input "v"
click at [1079, 296] on input "7738963320" at bounding box center [1161, 322] width 338 height 52
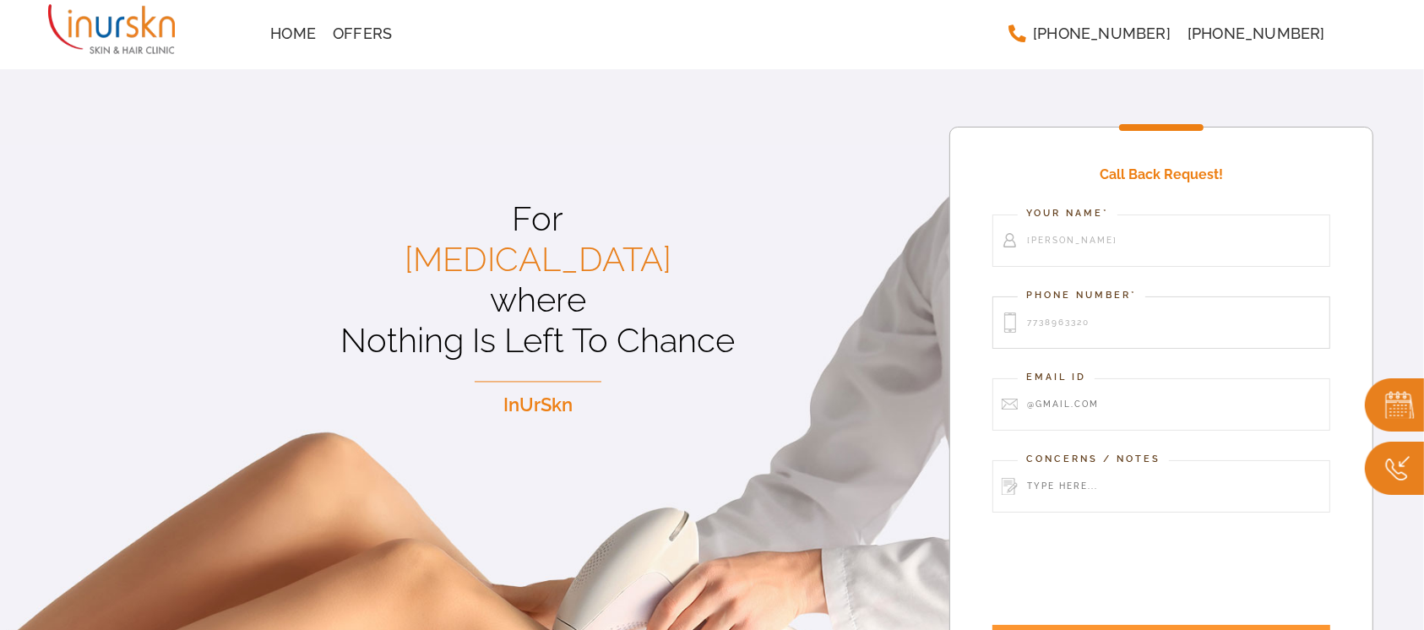
drag, startPoint x: 1105, startPoint y: 290, endPoint x: 836, endPoint y: 279, distance: 268.8
click at [836, 279] on div "For Laser Hair Removal where Nothing Is Left To Chance InUrSkn For Laser Hair R…" at bounding box center [712, 398] width 1424 height 728
type input "3"
type input "773"
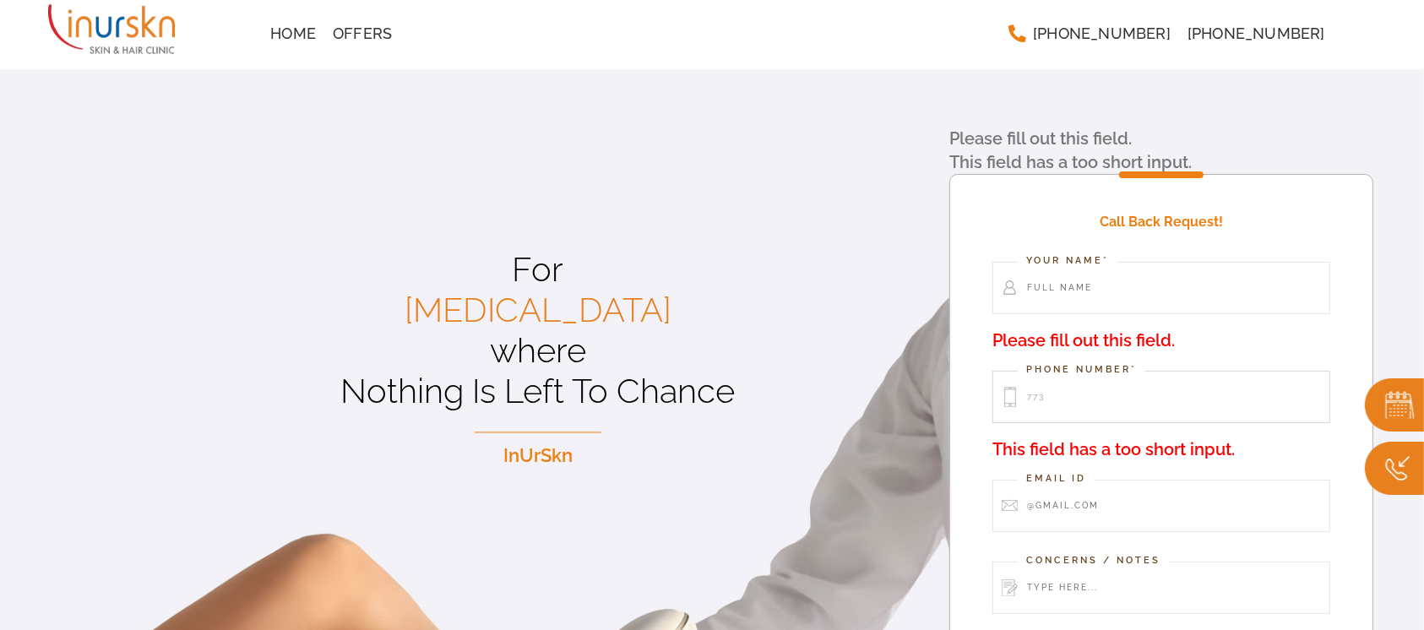
click at [1093, 371] on input "773" at bounding box center [1161, 397] width 338 height 52
click at [1135, 486] on input "Contact form" at bounding box center [1161, 506] width 338 height 52
type input "fxc"
click at [837, 482] on div "For Laser Hair Removal where Nothing Is Left To Chance InUrSkn" at bounding box center [538, 495] width 823 height 492
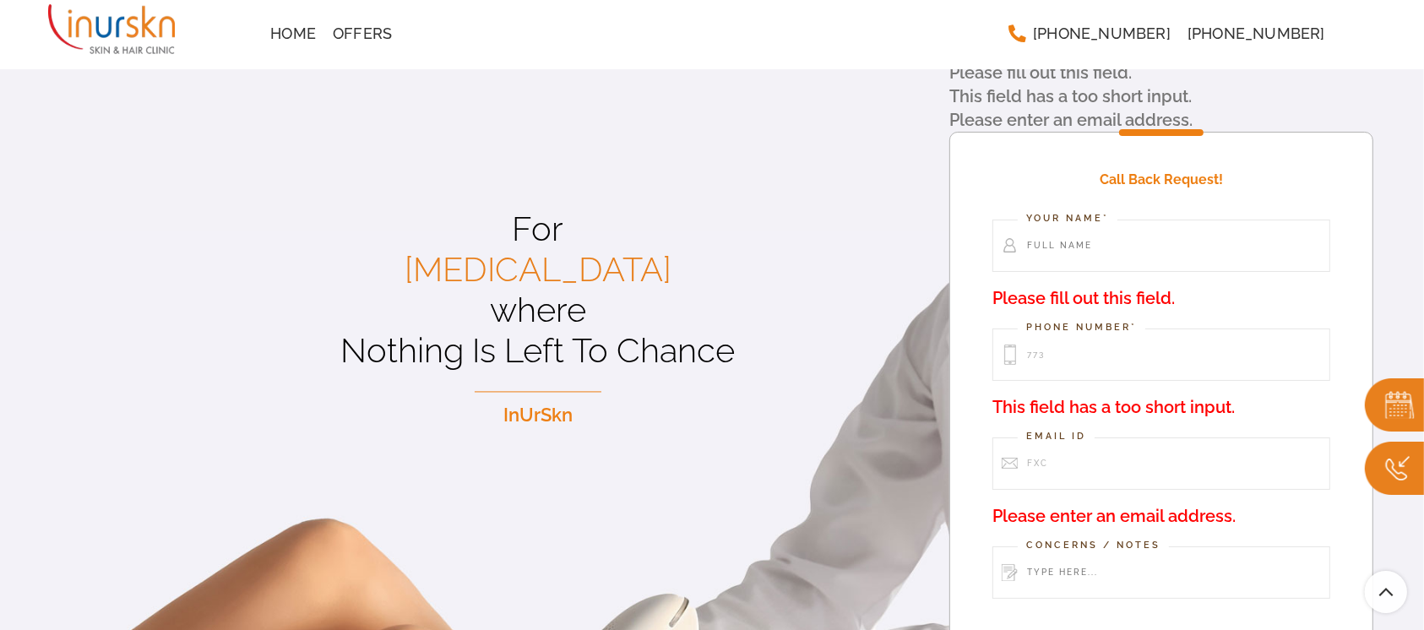
scroll to position [112, 0]
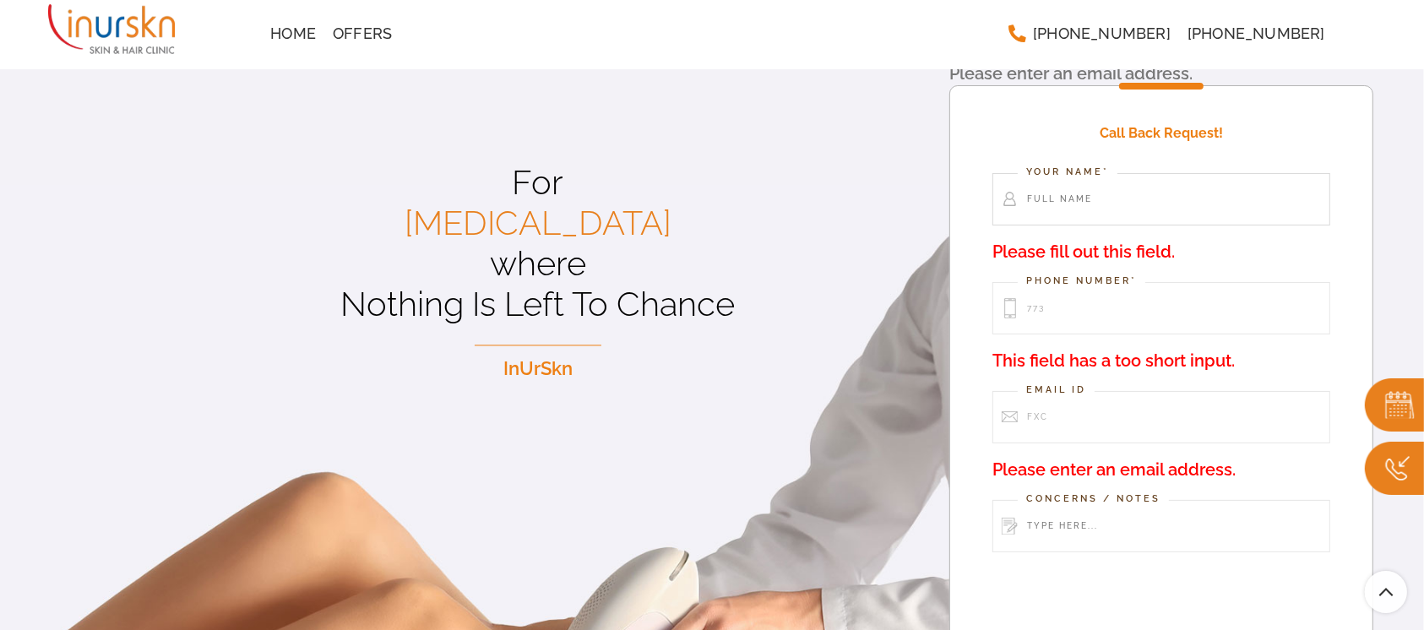
click at [1101, 173] on input "Contact form" at bounding box center [1161, 199] width 338 height 52
type input "Vidhi"
click at [1082, 282] on p "Phone Number* 773 This field has a too short input." at bounding box center [1161, 328] width 338 height 92
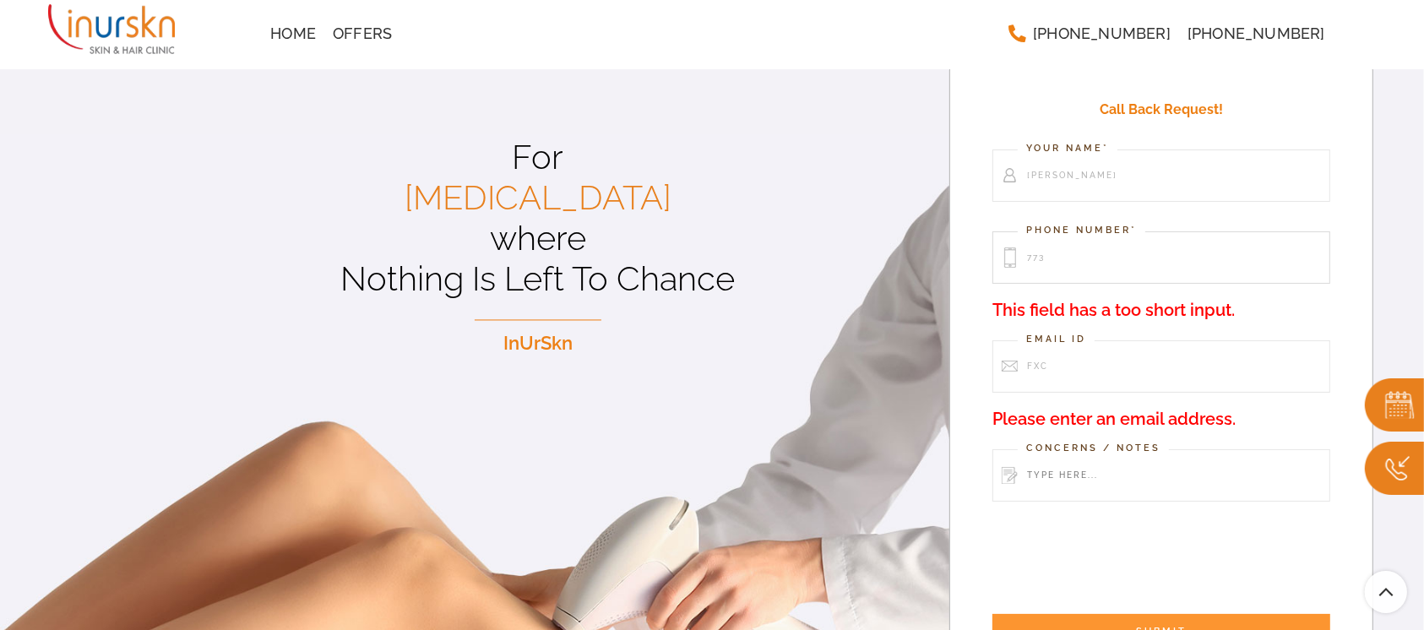
scroll to position [88, 0]
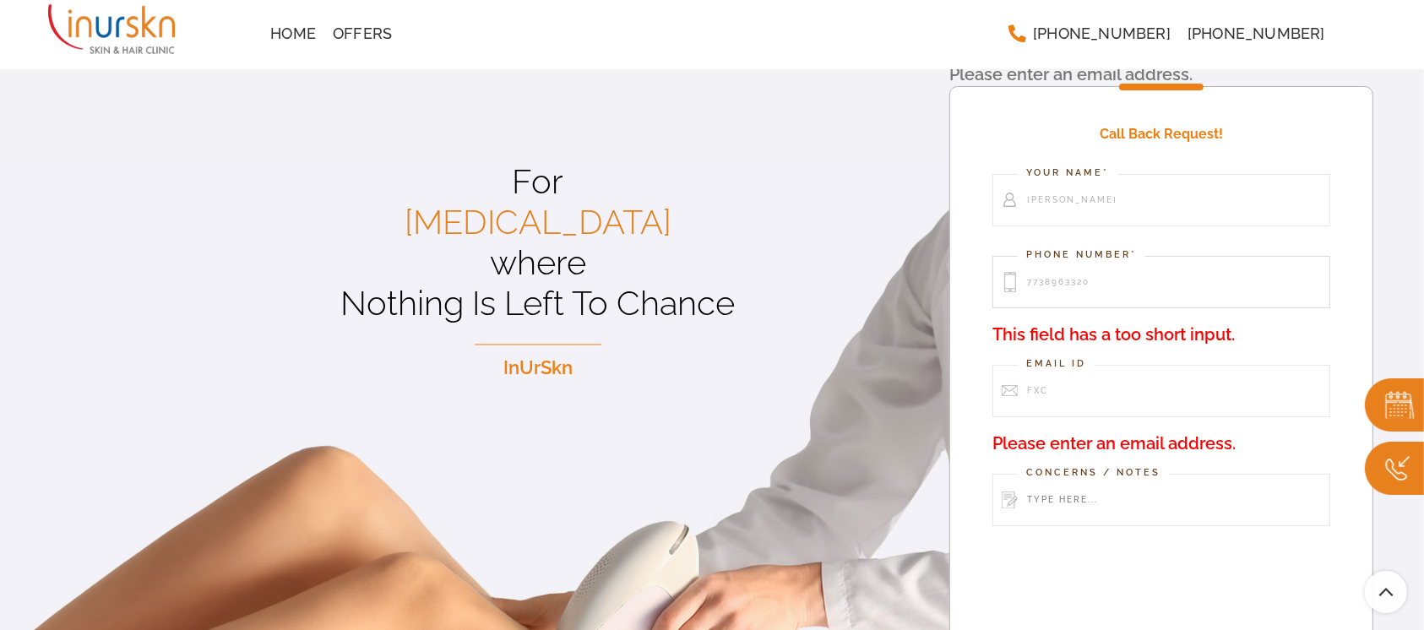
type input "7738963320"
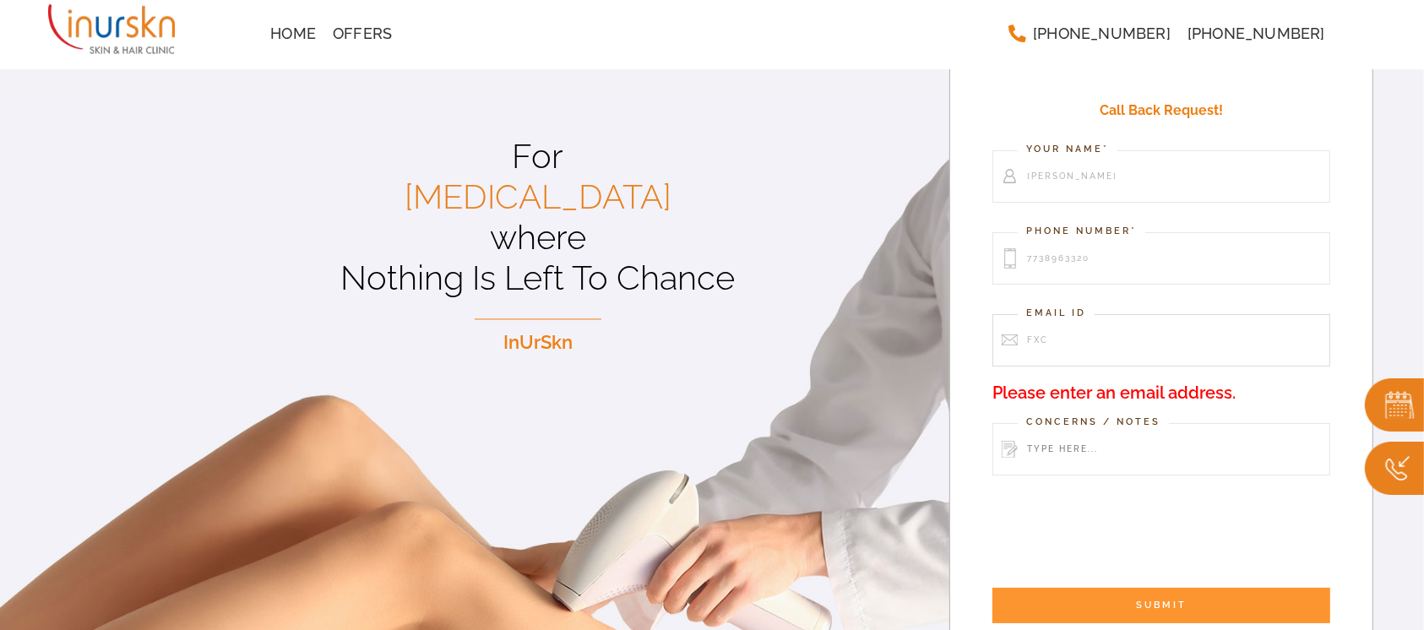
scroll to position [62, 0]
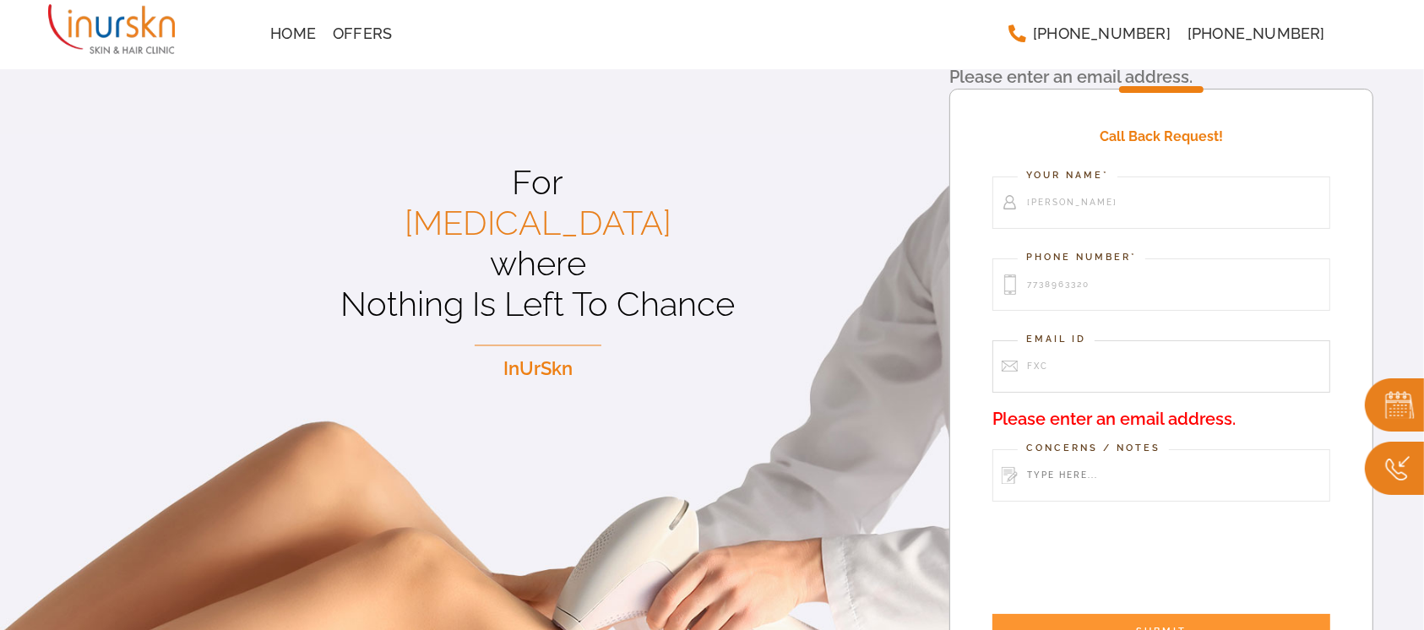
drag, startPoint x: 1101, startPoint y: 353, endPoint x: 928, endPoint y: 359, distance: 173.2
click at [928, 359] on div "For Laser Hair Removal where Nothing Is Left To Chance InUrSkn For Laser Hair R…" at bounding box center [712, 361] width 1424 height 779
type input "vidhi@connectwell.com"
click at [1090, 449] on input "Contact form" at bounding box center [1161, 475] width 338 height 52
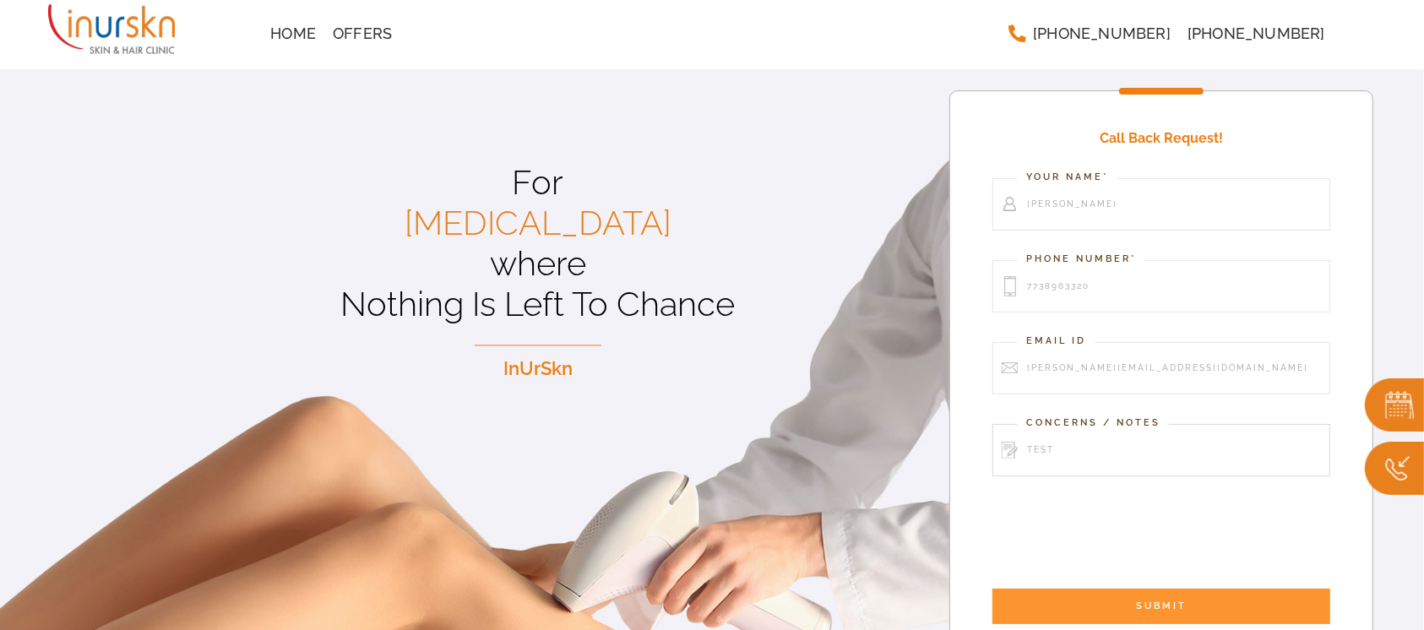
type input "TEST"
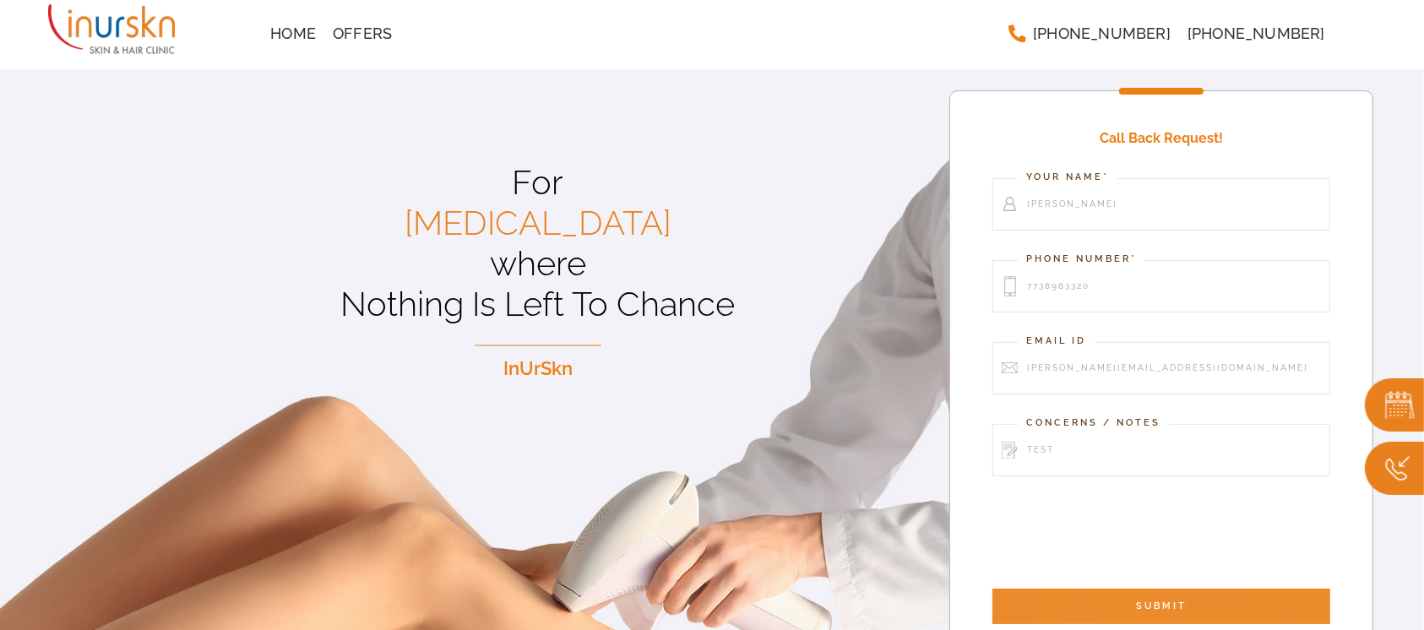
click at [1156, 589] on input "SUBMIT" at bounding box center [1161, 606] width 338 height 35
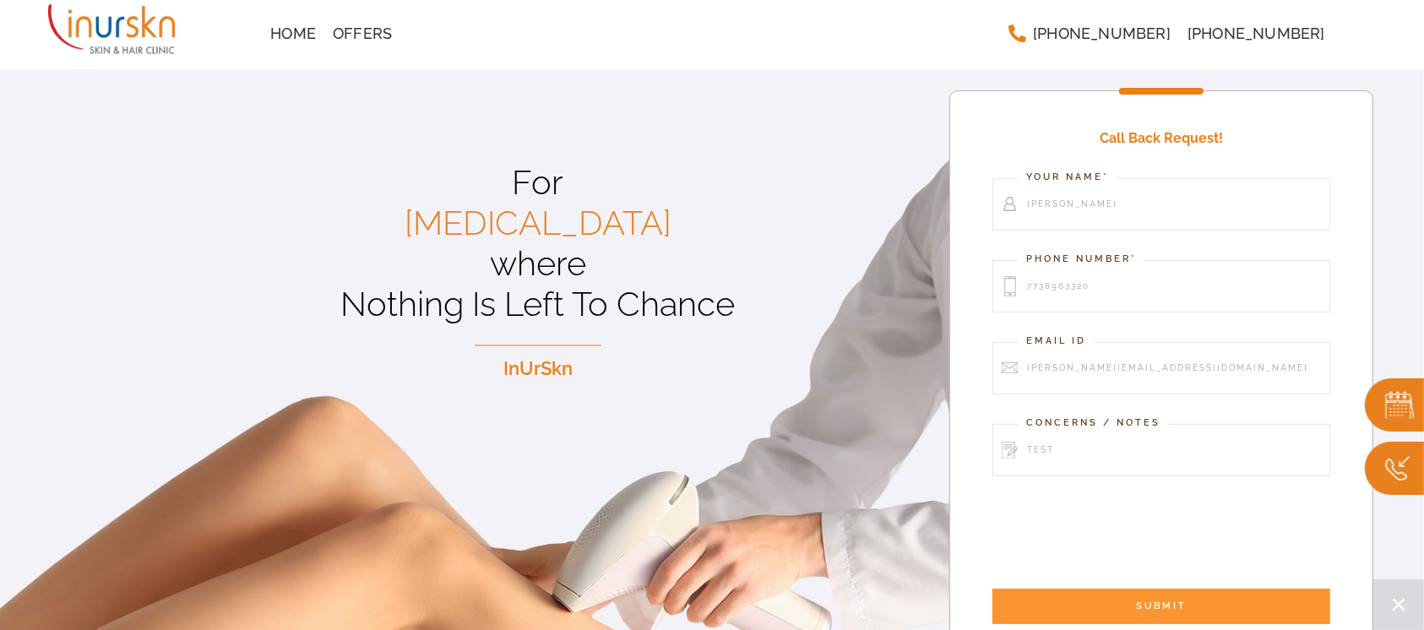
scroll to position [50, 0]
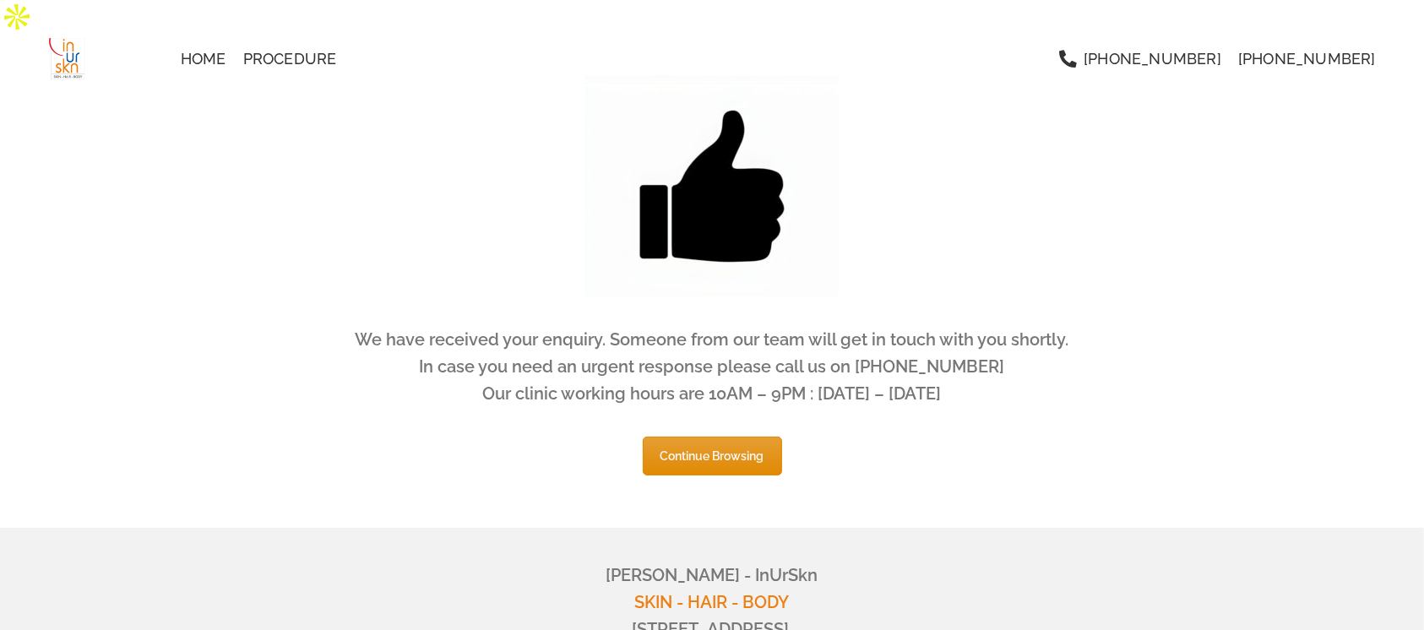
click at [707, 437] on link "Continue Browsing" at bounding box center [712, 456] width 139 height 39
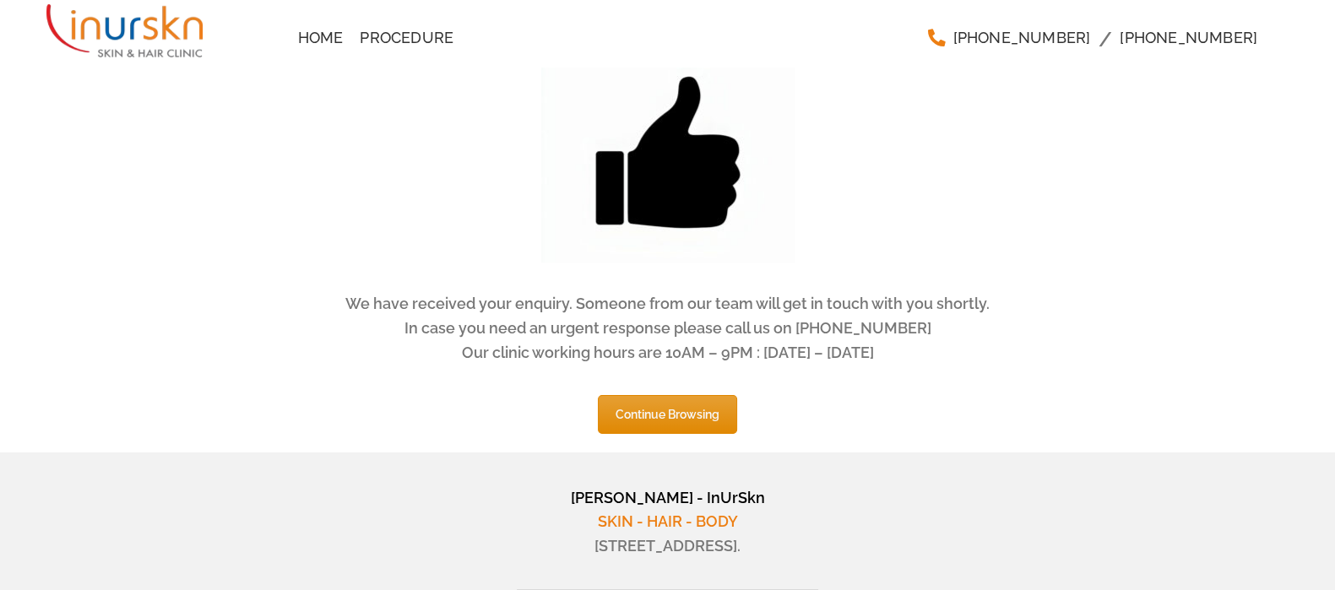
click at [700, 428] on link "Continue Browsing" at bounding box center [667, 414] width 139 height 39
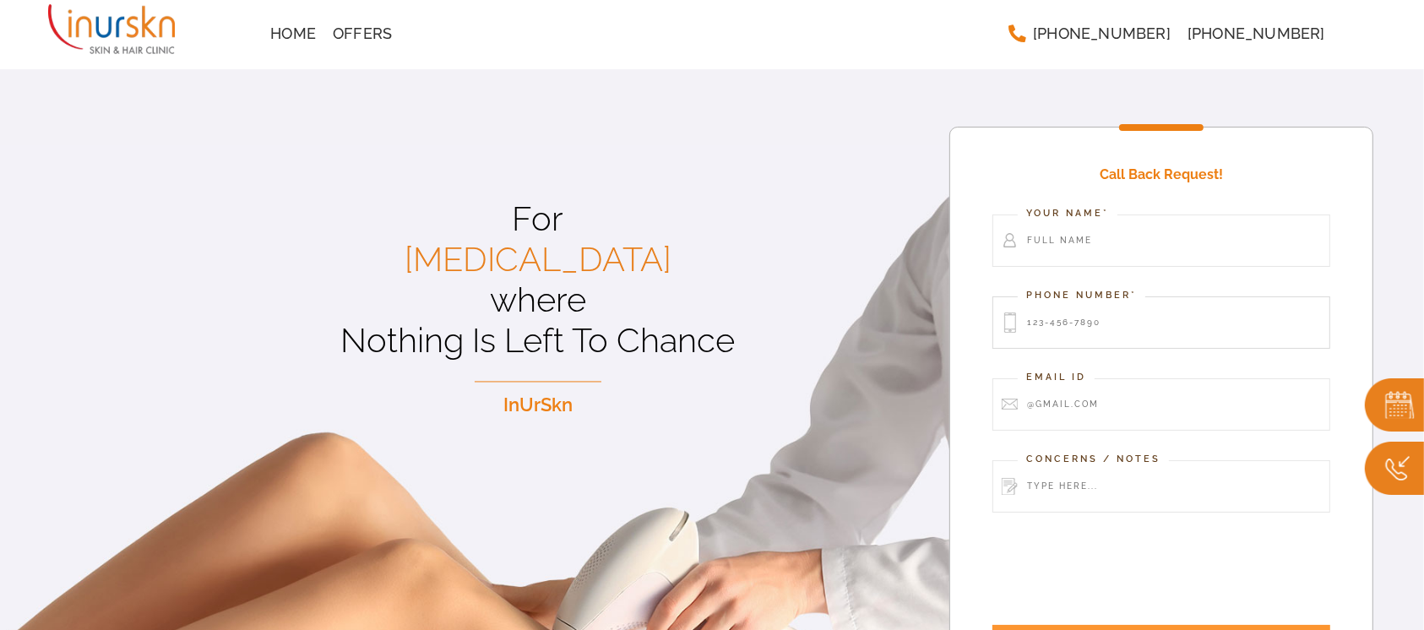
click at [1161, 296] on input "Contact form" at bounding box center [1161, 322] width 338 height 52
type input "cfds"
click at [1094, 341] on div "Call Back Request! Your Name* Phone Number* cfds Email Id Concerns / Notes SUBM…" at bounding box center [1161, 415] width 424 height 576
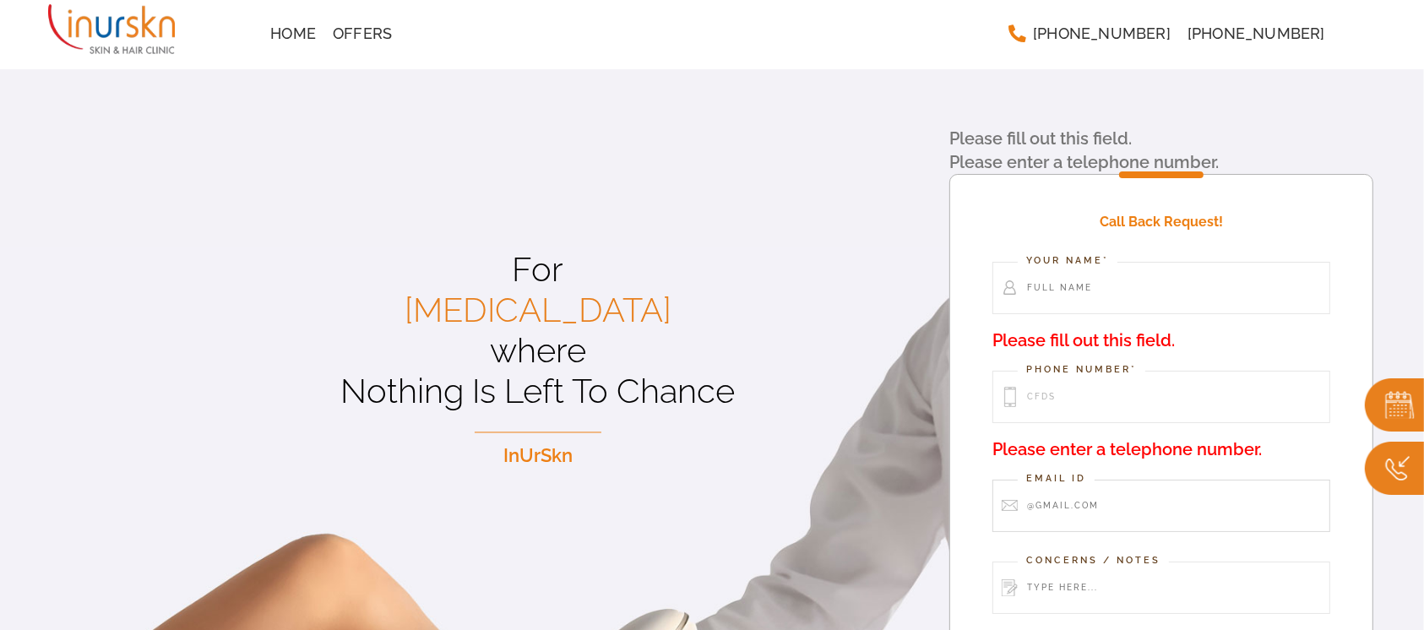
click at [1095, 487] on input "Contact form" at bounding box center [1161, 506] width 338 height 52
type input "dsa"
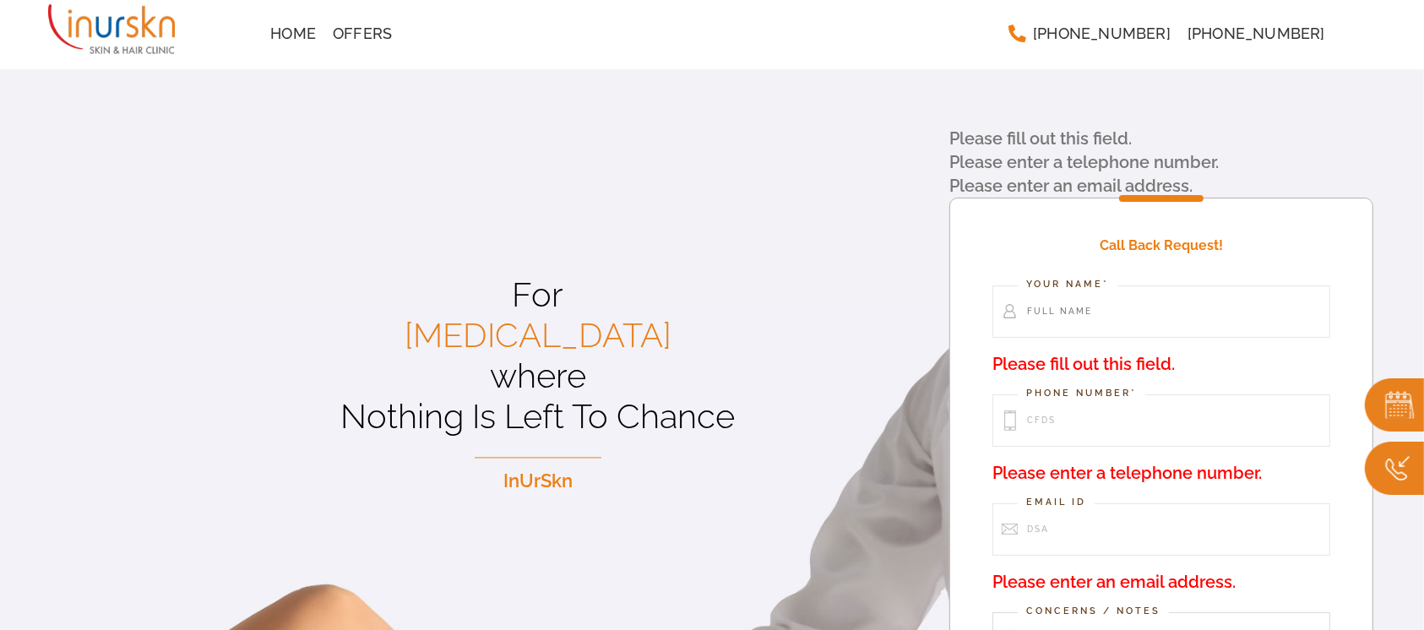
click at [1111, 561] on div "Call Back Request! Your Name* Please fill out this field. Phone Number* cfds Pl…" at bounding box center [1161, 526] width 424 height 657
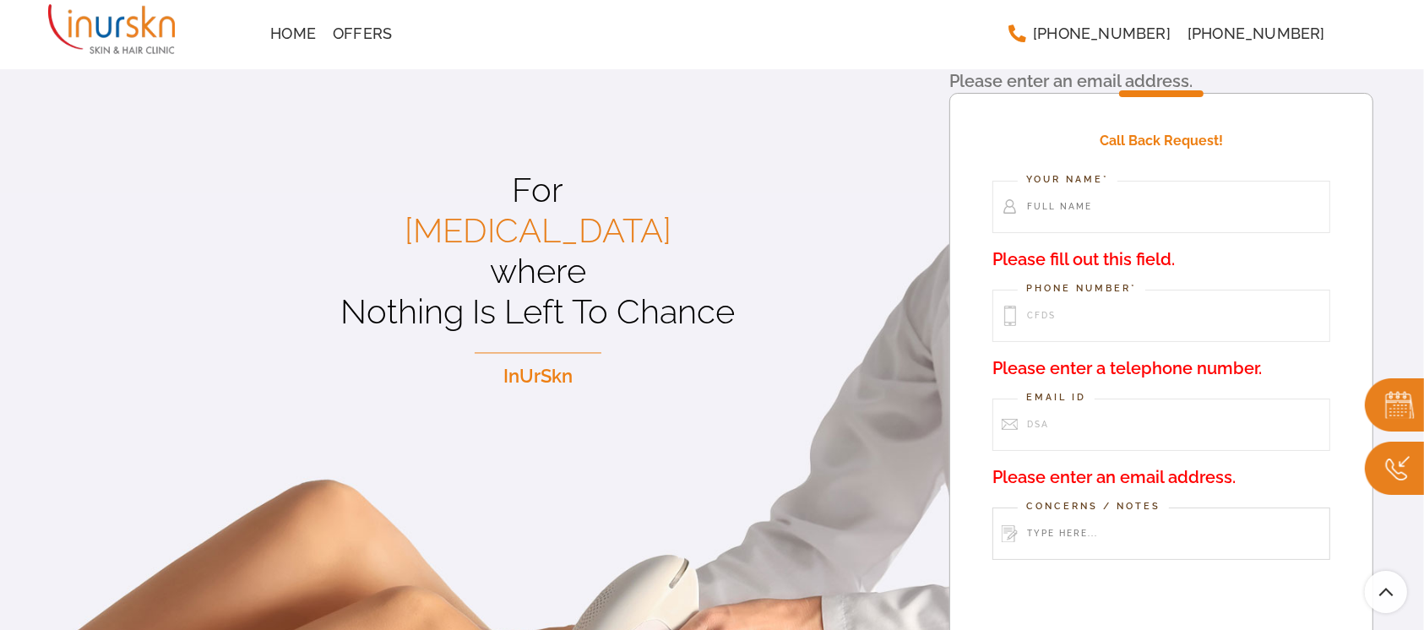
scroll to position [107, 0]
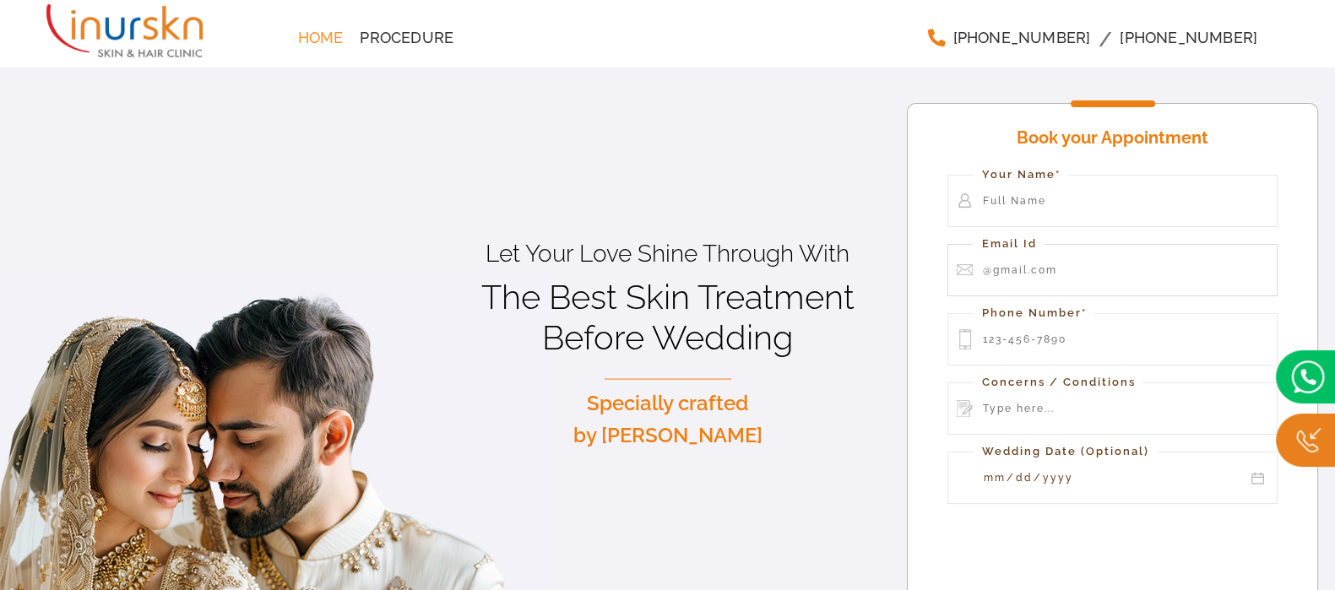
click at [1119, 244] on input "Contact form" at bounding box center [1112, 270] width 329 height 52
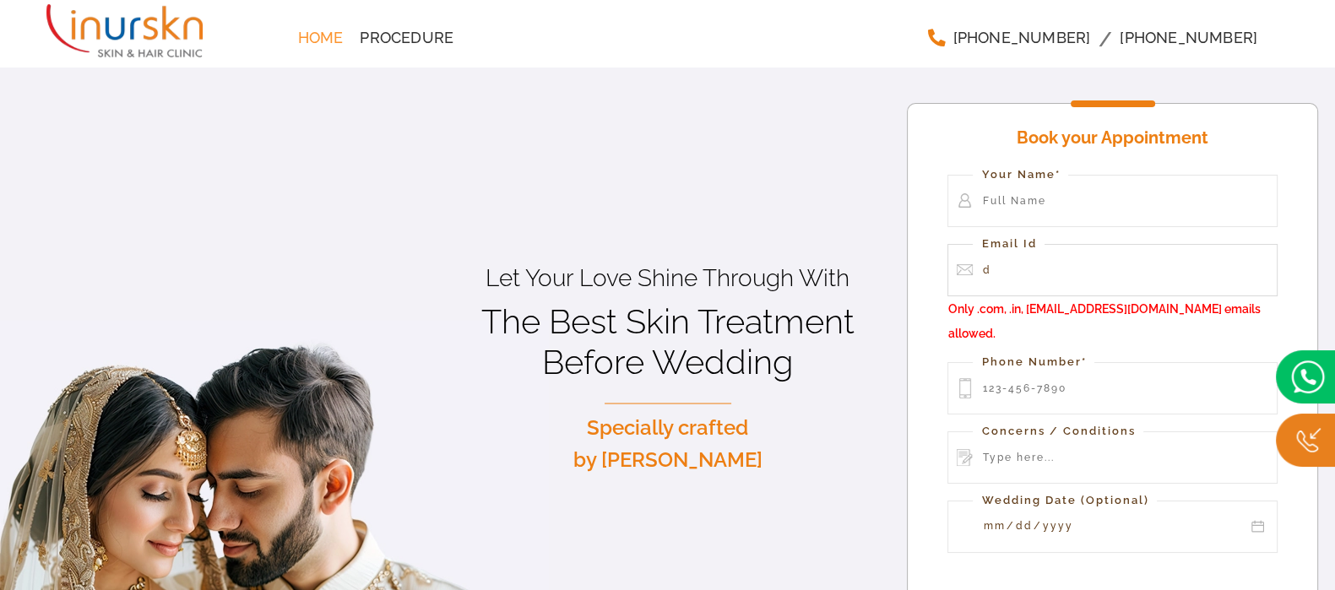
type input "d"
click at [1026, 335] on div "Book your Appointment Your Name* Email Id d Only .com, .in, [EMAIL_ADDRESS][DOM…" at bounding box center [1112, 404] width 411 height 603
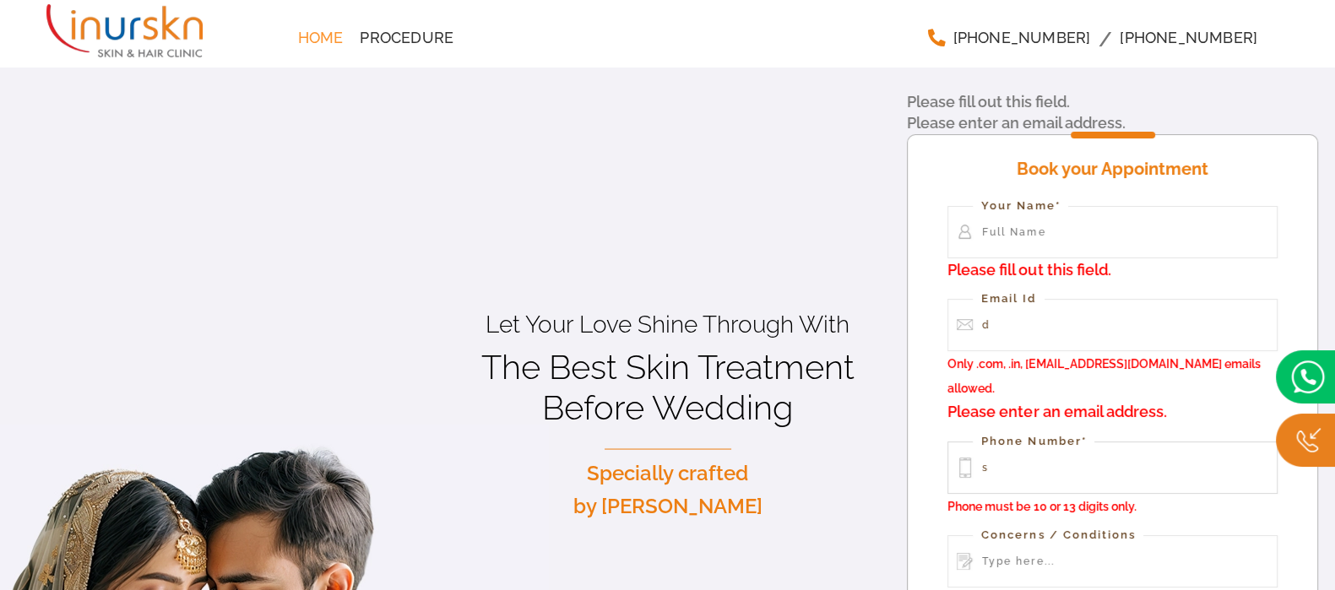
type input "s"
